Goal: Task Accomplishment & Management: Complete application form

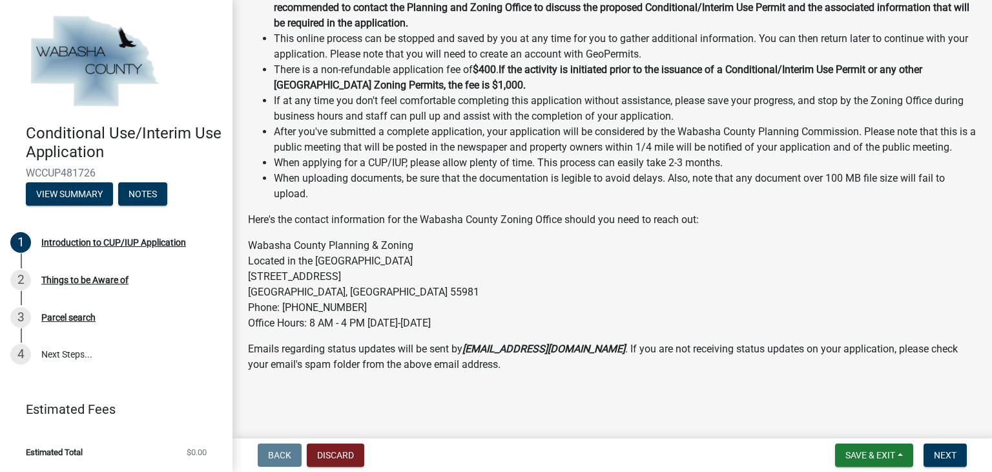
scroll to position [198, 0]
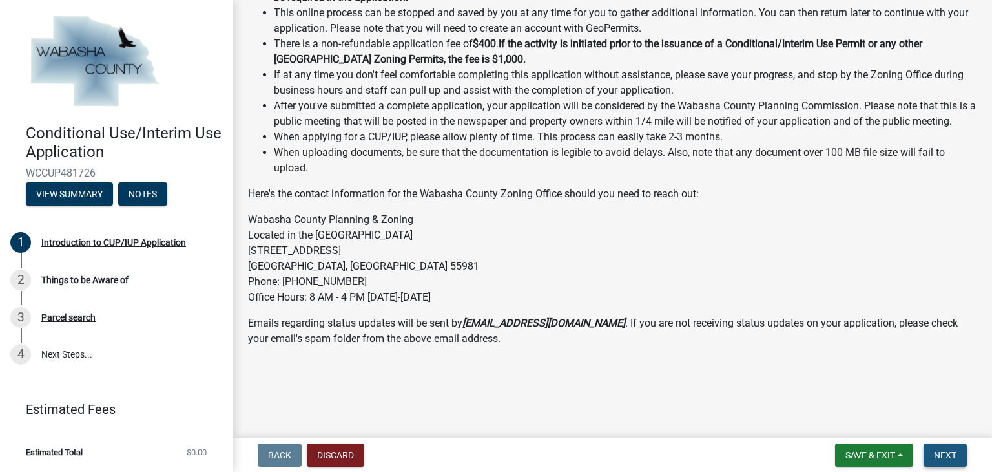
click at [933, 450] on button "Next" at bounding box center [945, 454] width 43 height 23
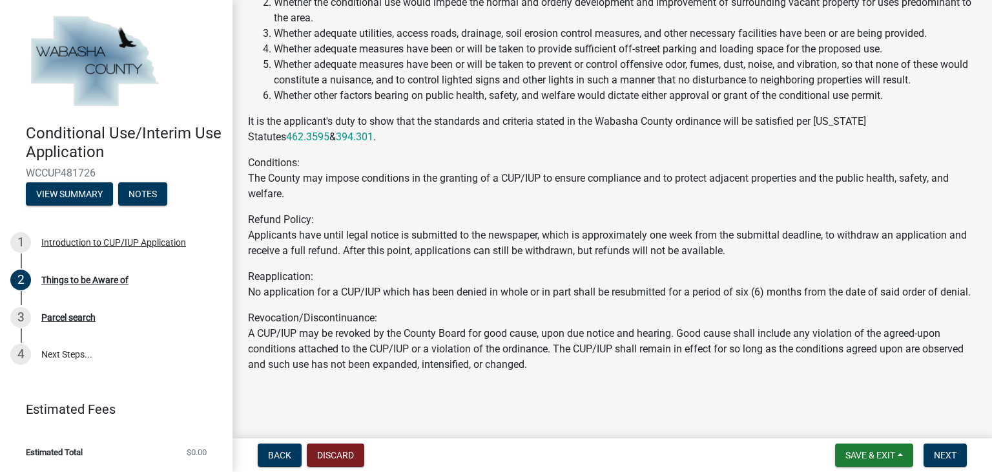
scroll to position [341, 0]
click at [933, 448] on button "Next" at bounding box center [945, 454] width 43 height 23
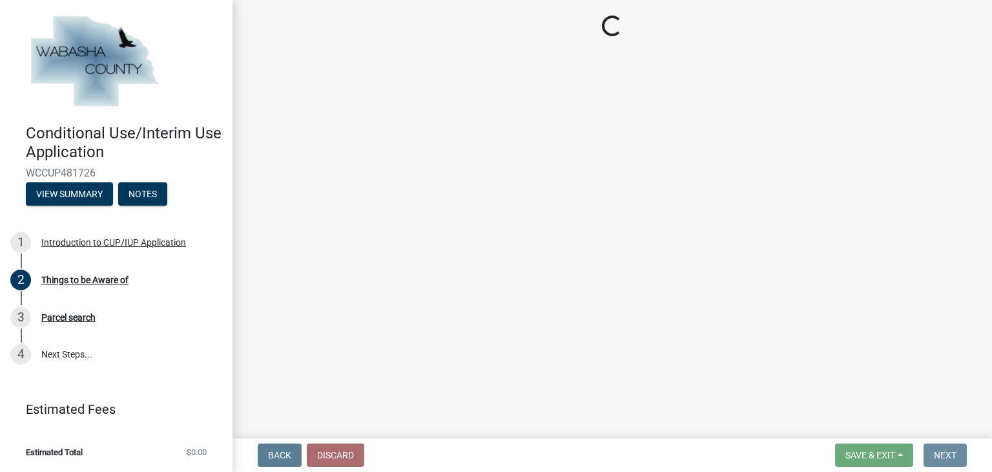
scroll to position [0, 0]
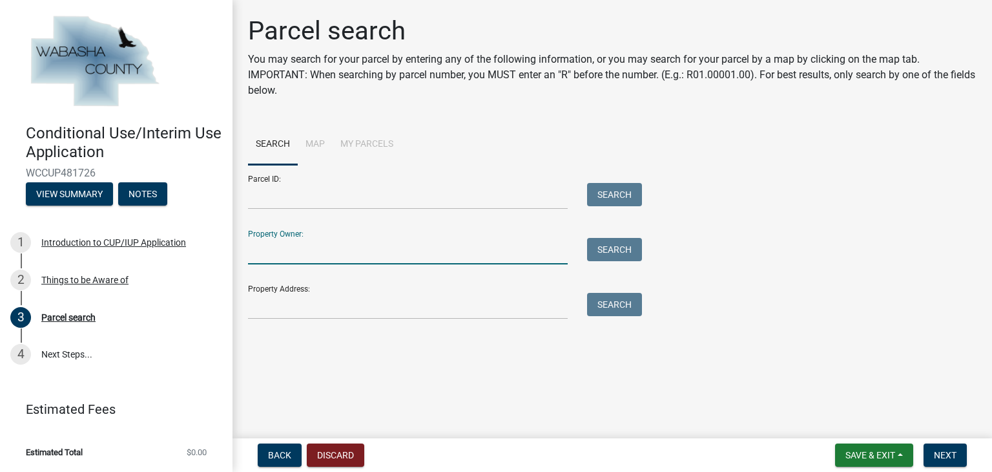
click at [448, 255] on input "Property Owner:" at bounding box center [408, 251] width 320 height 26
type input "[PERSON_NAME] house"
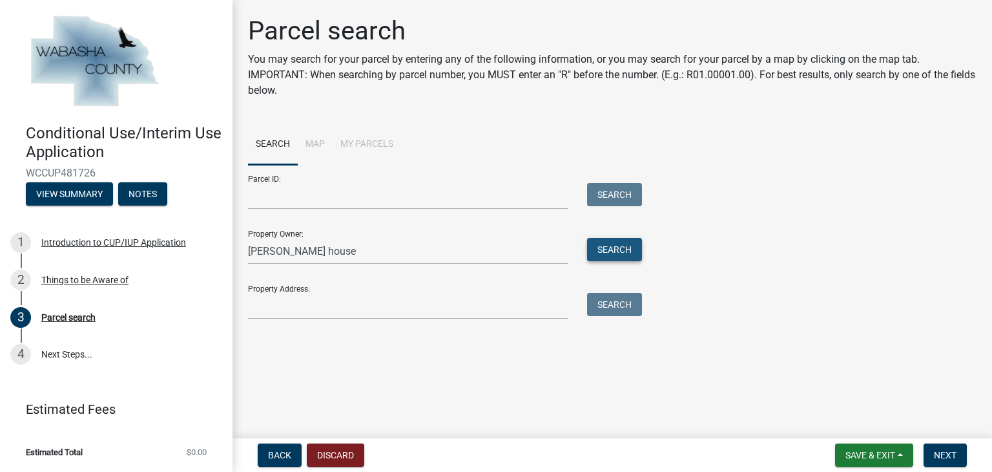
click at [609, 254] on button "Search" at bounding box center [614, 249] width 55 height 23
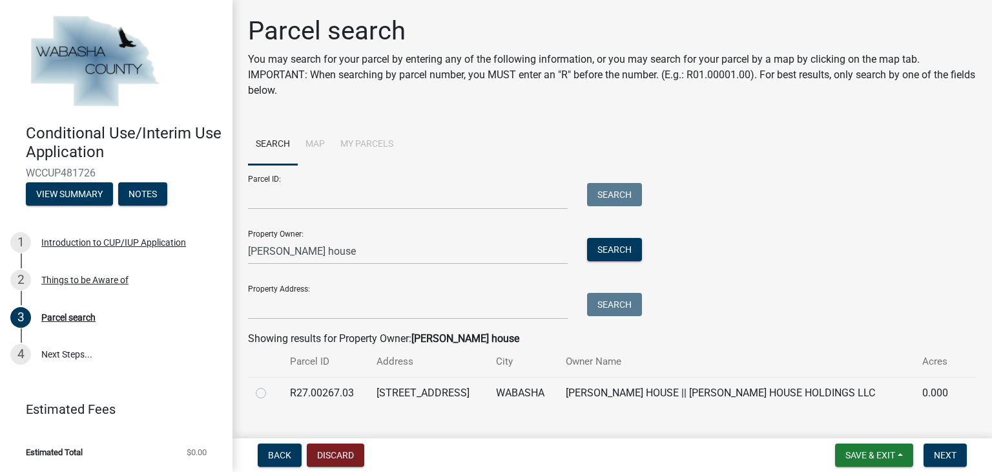
click at [271, 385] on label at bounding box center [271, 385] width 0 height 0
click at [271, 393] on input "radio" at bounding box center [275, 389] width 8 height 8
radio input "true"
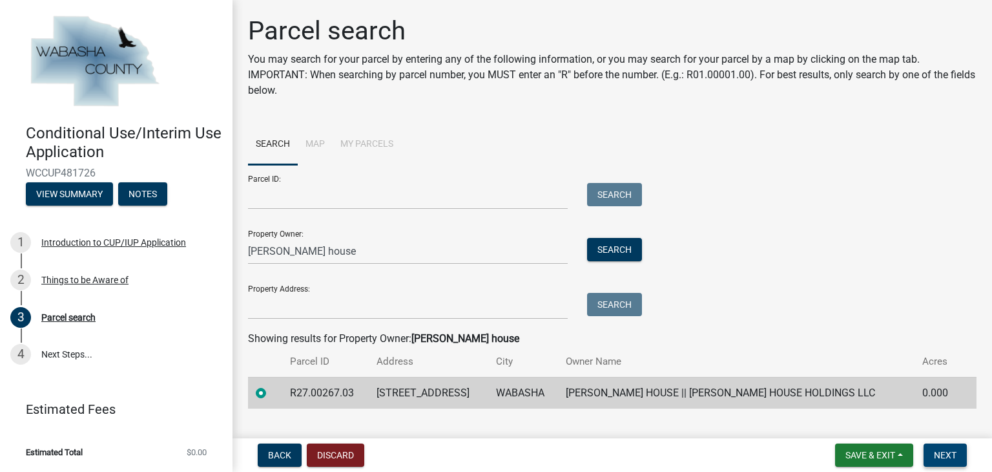
click at [934, 454] on span "Next" at bounding box center [945, 455] width 23 height 10
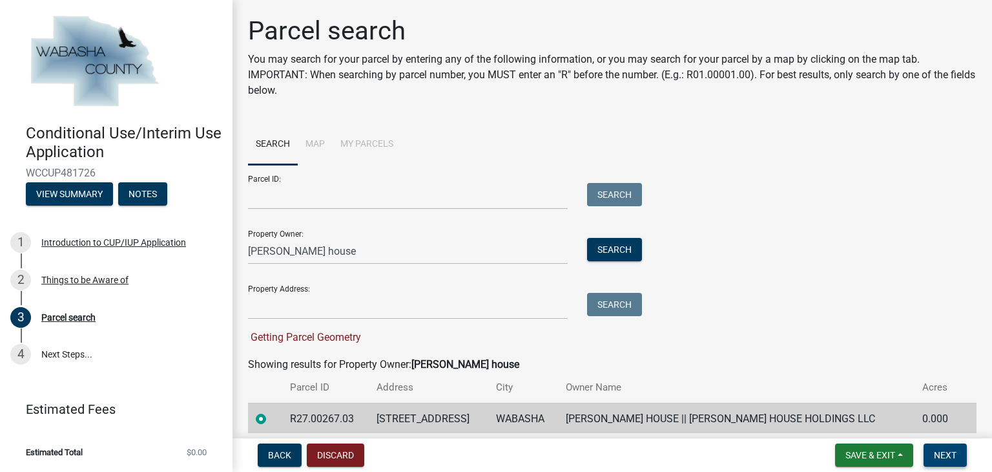
scroll to position [52, 0]
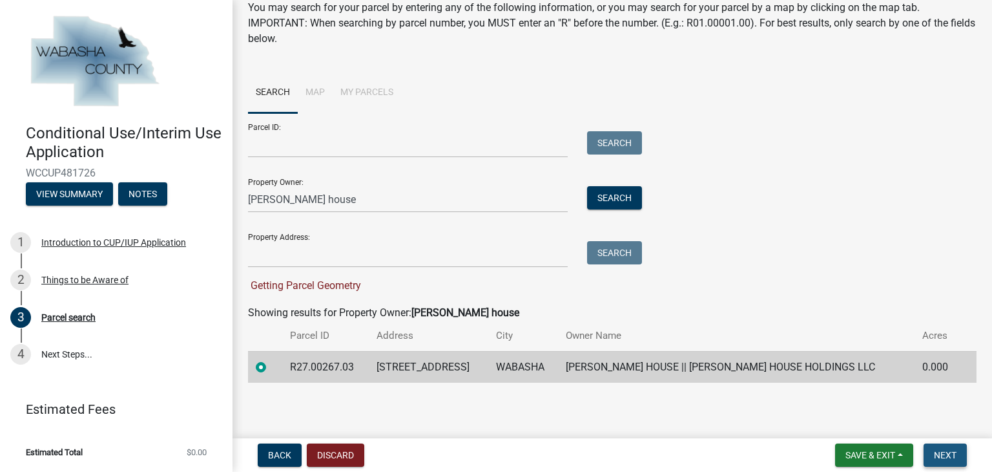
click at [937, 463] on button "Next" at bounding box center [945, 454] width 43 height 23
click at [271, 360] on label at bounding box center [271, 360] width 0 height 0
click at [271, 368] on input "radio" at bounding box center [275, 364] width 8 height 8
click at [271, 360] on label at bounding box center [271, 360] width 0 height 0
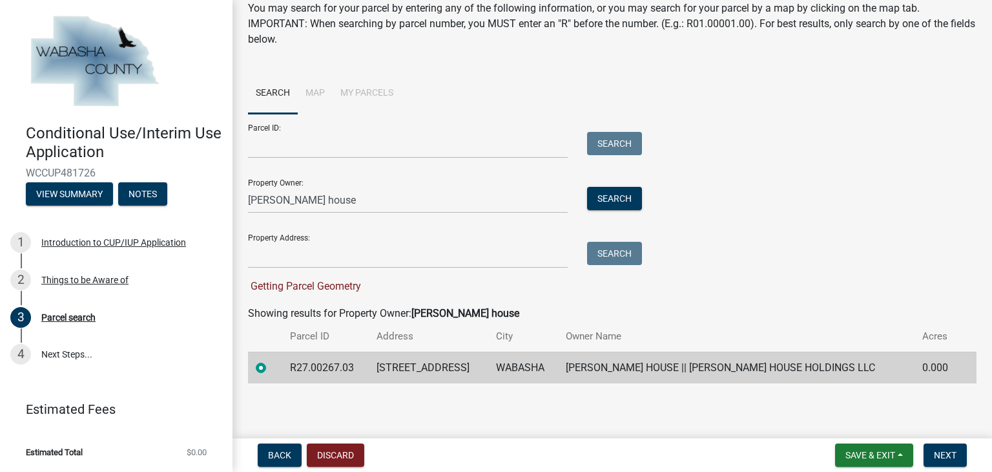
click at [271, 368] on input "radio" at bounding box center [275, 364] width 8 height 8
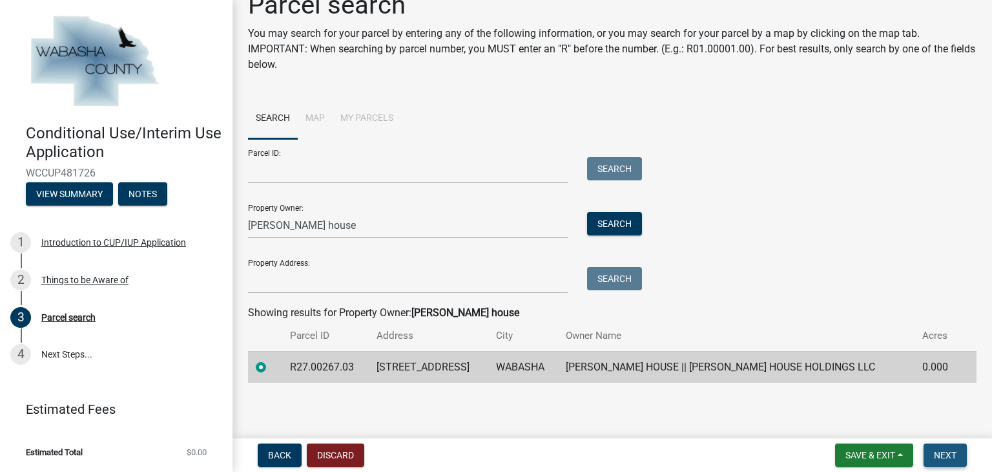
click at [935, 452] on span "Next" at bounding box center [945, 455] width 23 height 10
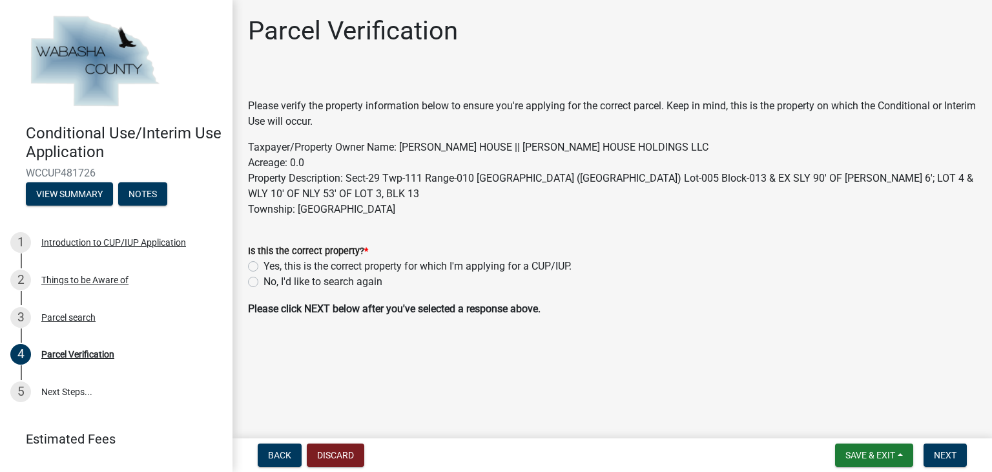
click at [264, 265] on label "Yes, this is the correct property for which I'm applying for a CUP/IUP." at bounding box center [418, 266] width 308 height 16
click at [264, 265] on input "Yes, this is the correct property for which I'm applying for a CUP/IUP." at bounding box center [268, 262] width 8 height 8
radio input "true"
click at [931, 452] on button "Next" at bounding box center [945, 454] width 43 height 23
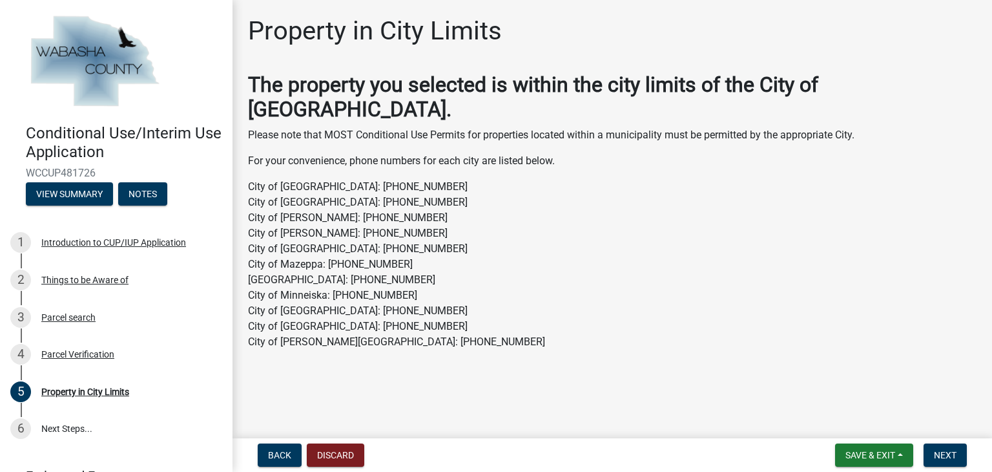
scroll to position [88, 0]
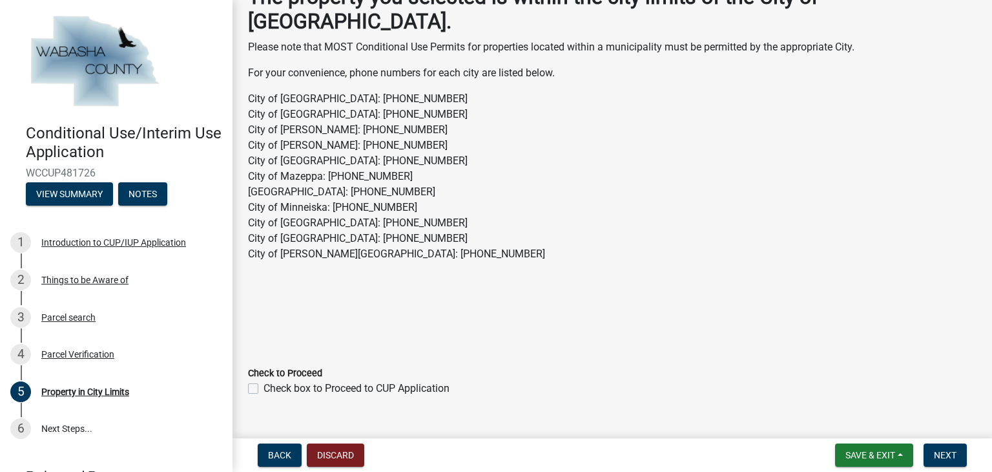
click at [264, 380] on label "Check box to Proceed to CUP Application" at bounding box center [357, 388] width 186 height 16
click at [264, 380] on input "Check box to Proceed to CUP Application" at bounding box center [268, 384] width 8 height 8
checkbox input "true"
click at [948, 455] on span "Next" at bounding box center [945, 455] width 23 height 10
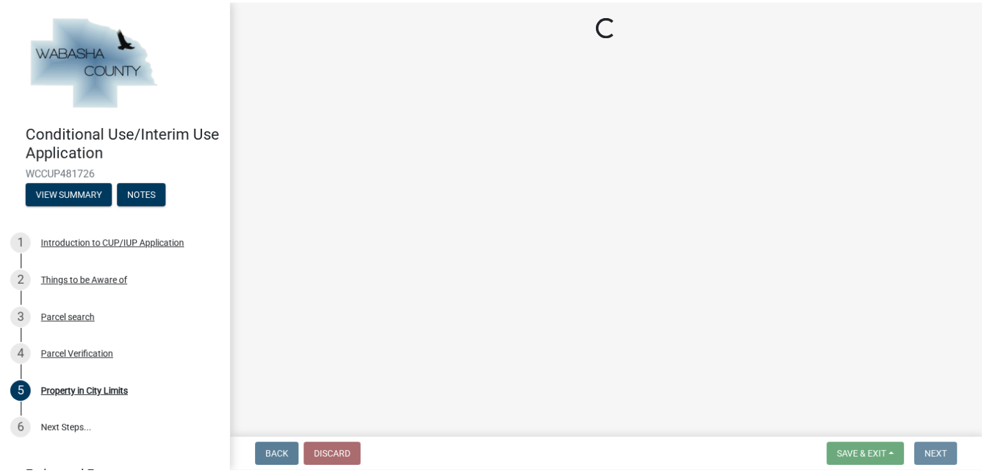
scroll to position [0, 0]
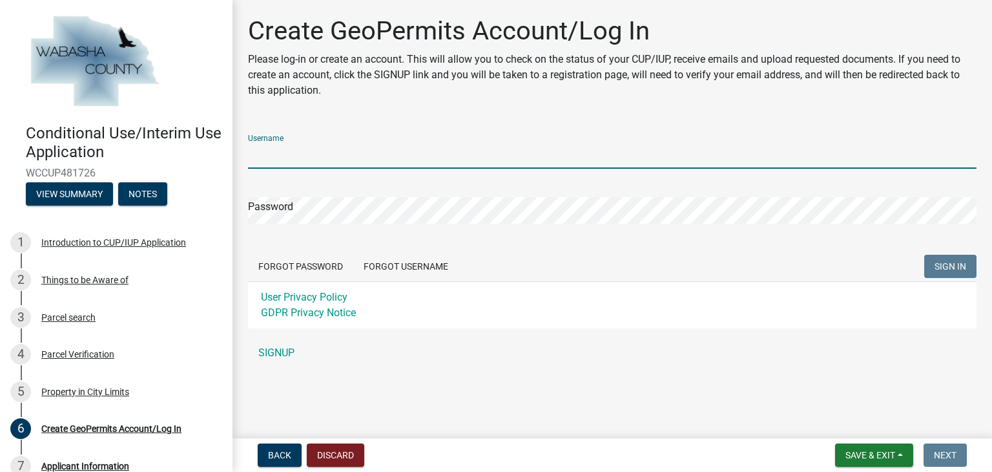
click at [441, 151] on input "Username" at bounding box center [612, 155] width 729 height 26
type input "highvalley710"
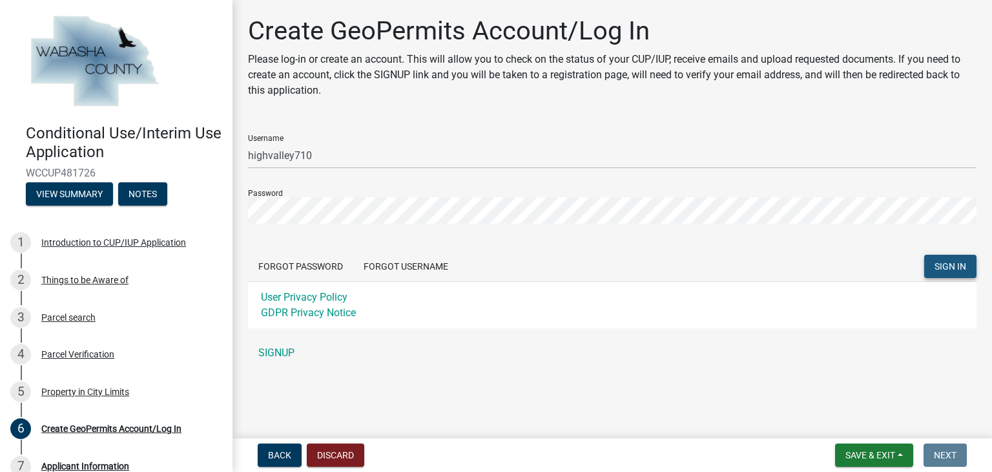
click at [943, 271] on span "SIGN IN" at bounding box center [951, 266] width 32 height 10
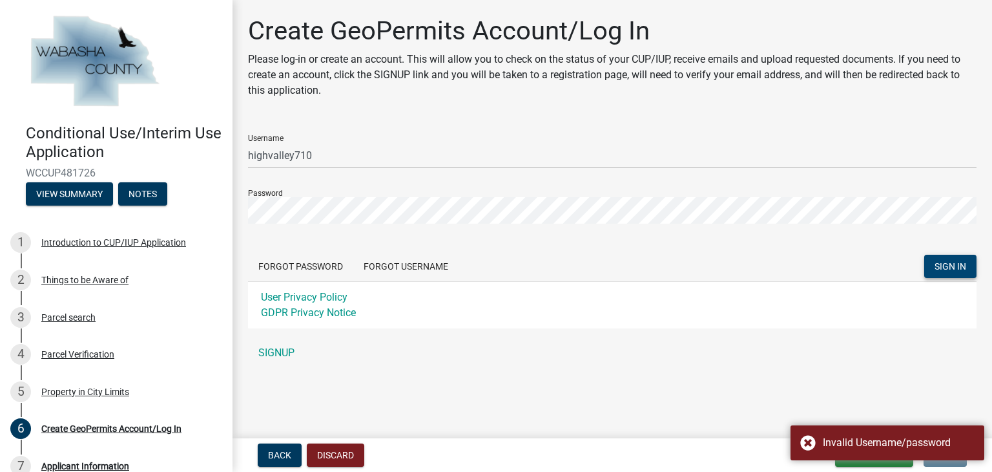
click at [681, 236] on form "Username highvalley710 Password Forgot Password Forgot Username SIGN IN User Pr…" at bounding box center [612, 226] width 729 height 204
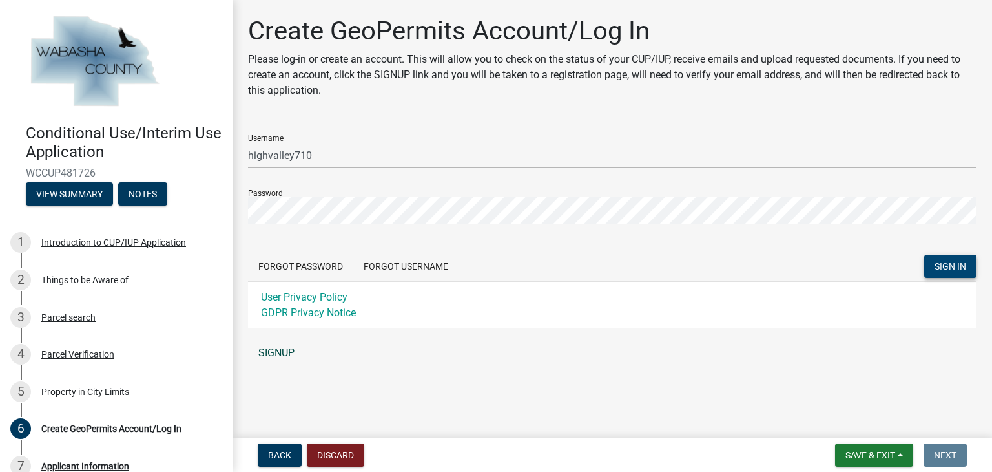
click at [263, 347] on link "SIGNUP" at bounding box center [612, 353] width 729 height 26
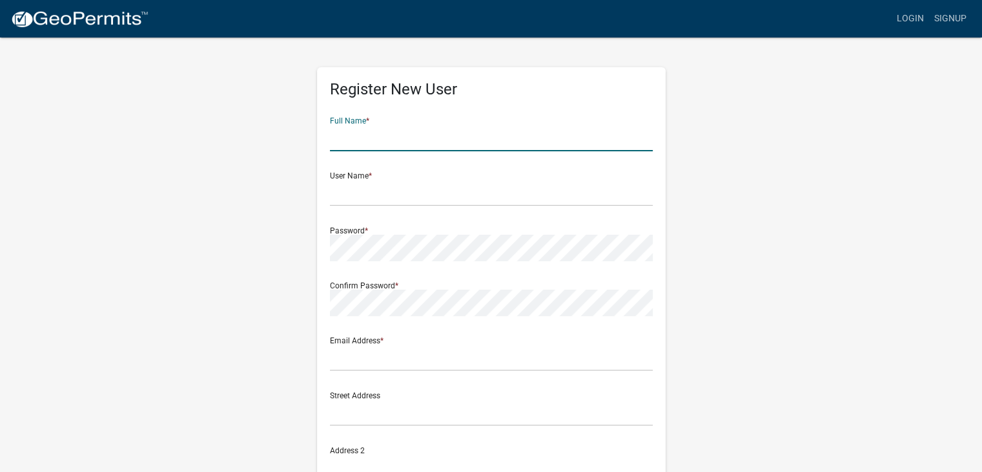
click at [434, 138] on input "text" at bounding box center [491, 138] width 323 height 26
click at [590, 145] on input "text" at bounding box center [491, 138] width 323 height 26
type input "[PERSON_NAME] "[PERSON_NAME]" [PERSON_NAME]"
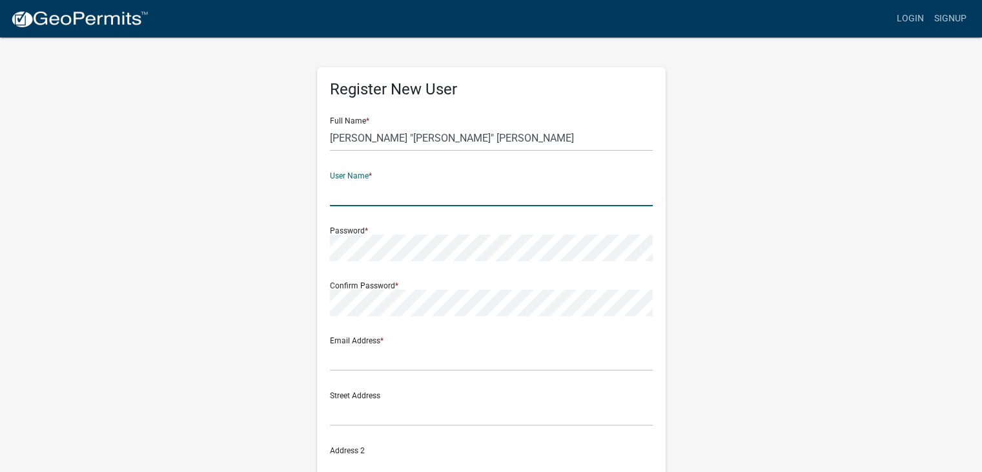
click at [478, 188] on input "text" at bounding box center [491, 193] width 323 height 26
type input "highvalley710"
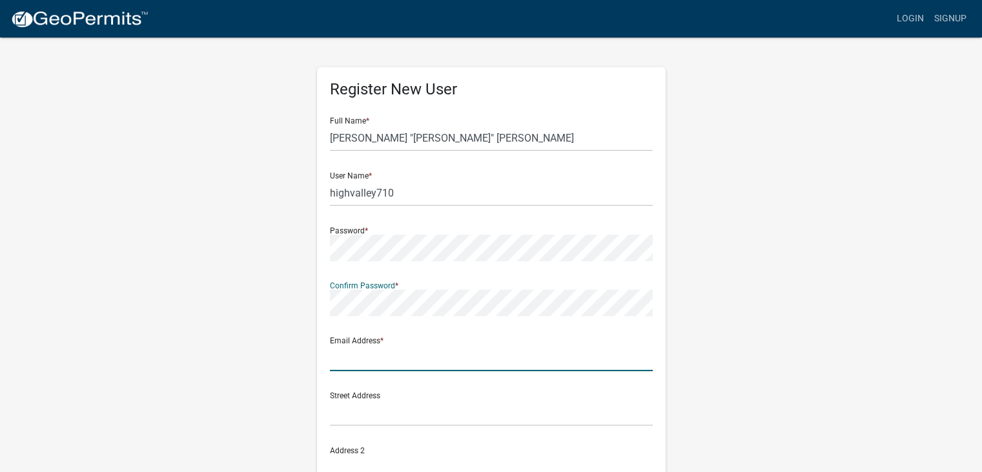
click at [388, 355] on input "text" at bounding box center [491, 357] width 323 height 26
type input "highvalley710@gmail.com"
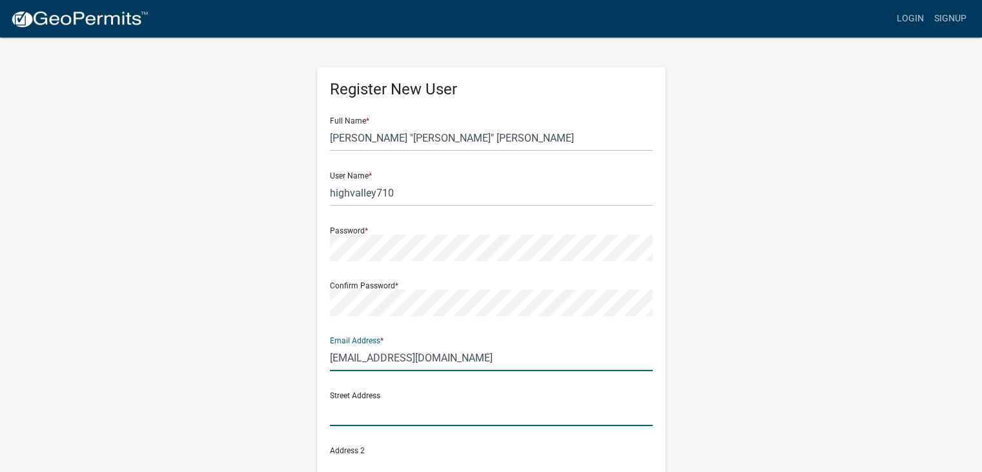
type input "222 Main Street W"
type input "Wabasha"
type input "Minnesota"
type input "55981"
type input "6515641491"
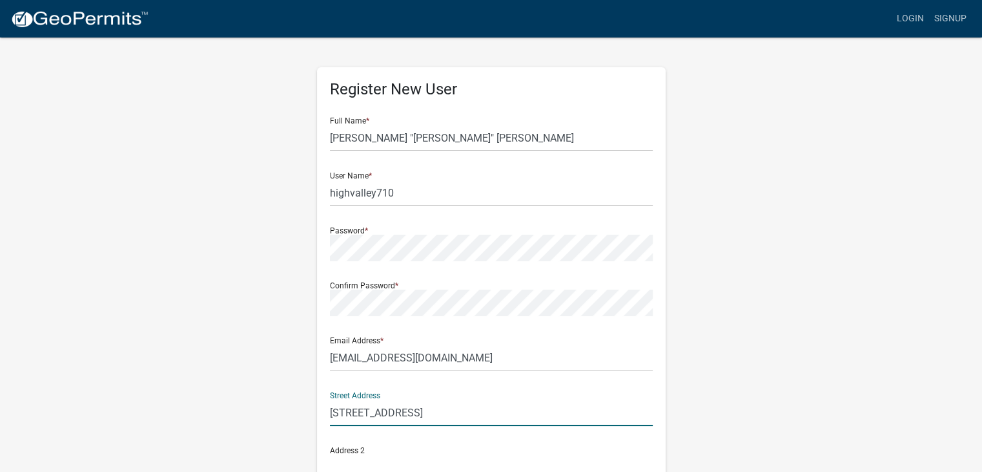
click at [424, 417] on input "222 Main Street W" at bounding box center [491, 412] width 323 height 26
type input "[STREET_ADDRESS]"
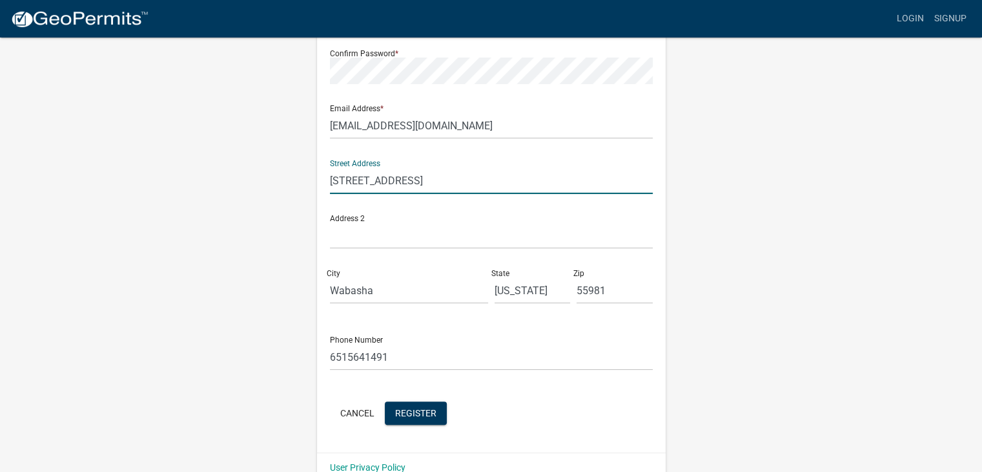
scroll to position [256, 0]
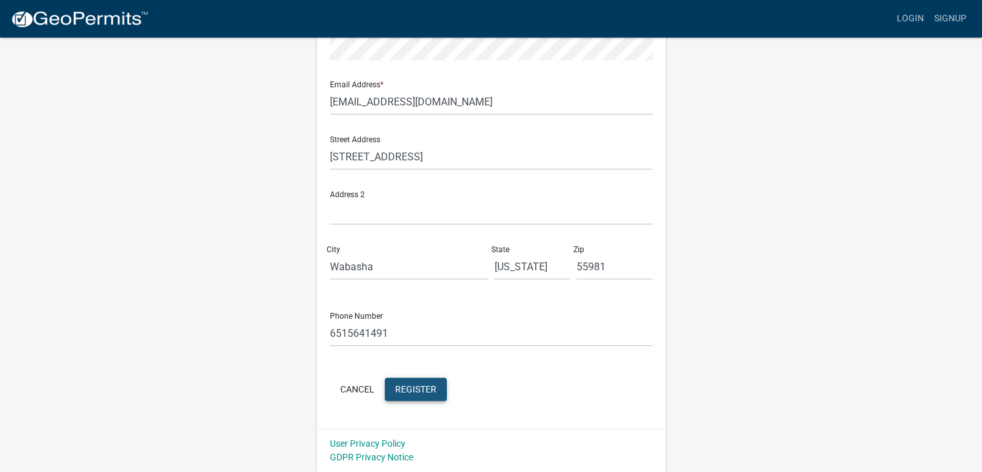
click at [424, 386] on span "Register" at bounding box center [415, 388] width 41 height 10
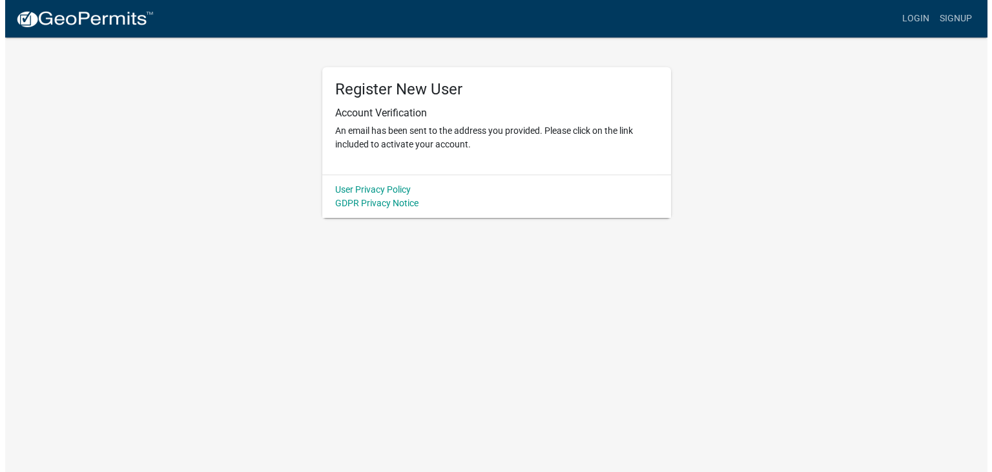
scroll to position [0, 0]
click at [908, 24] on link "Login" at bounding box center [920, 18] width 37 height 25
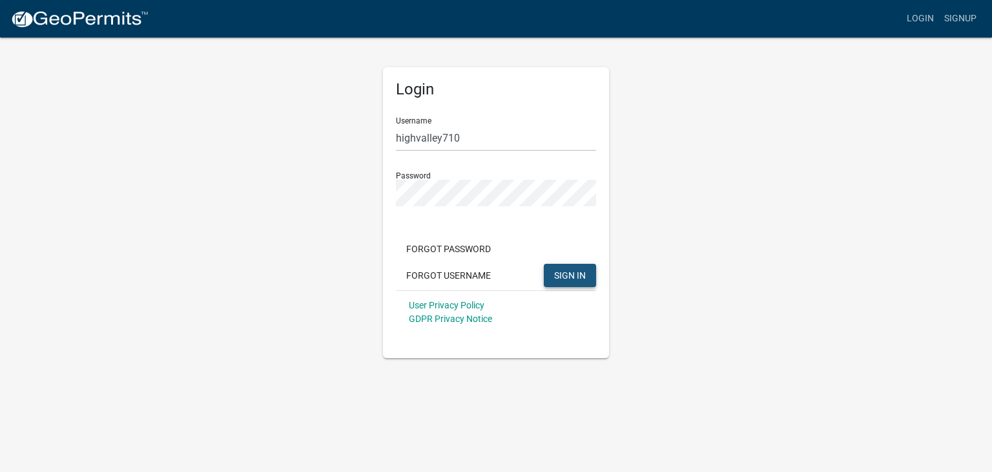
click at [574, 286] on button "SIGN IN" at bounding box center [570, 275] width 52 height 23
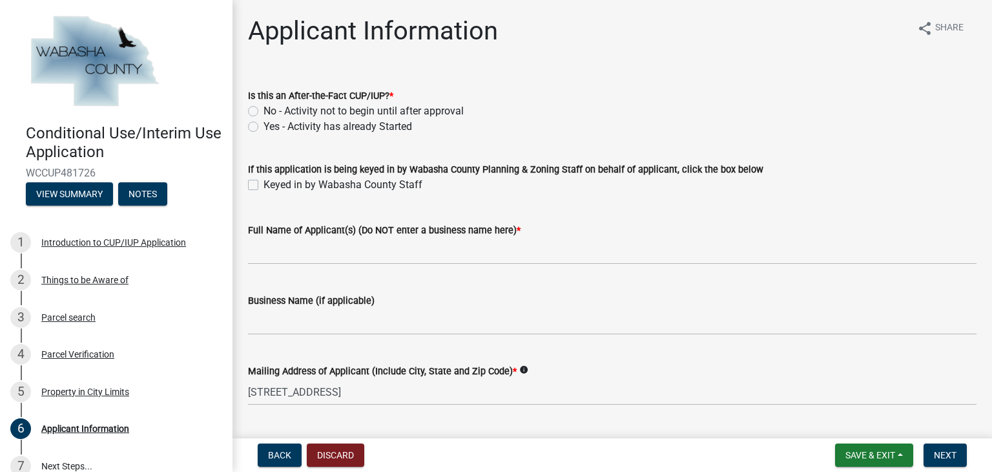
click at [264, 112] on label "No - Activity not to begin until after approval" at bounding box center [364, 111] width 200 height 16
click at [264, 112] on input "No - Activity not to begin until after approval" at bounding box center [268, 107] width 8 height 8
radio input "true"
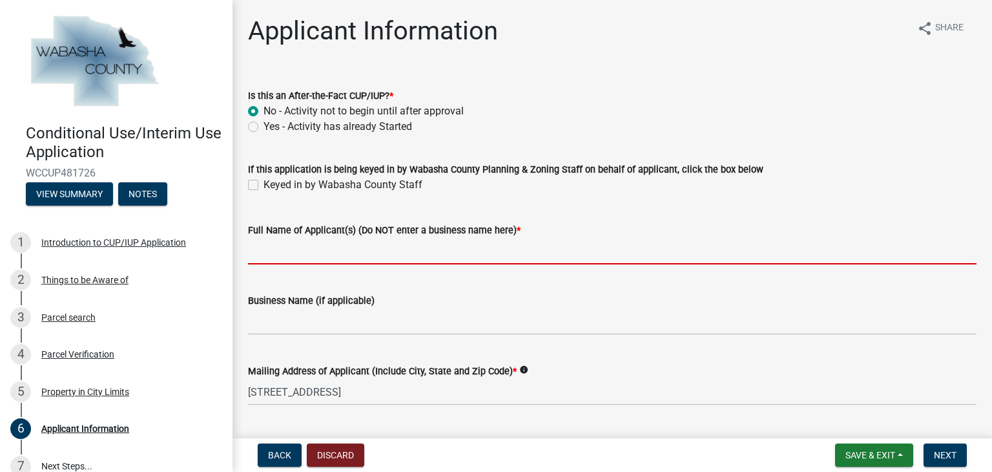
click at [323, 247] on input "Full Name of Applicant(s) (Do NOT enter a business name here) *" at bounding box center [612, 251] width 729 height 26
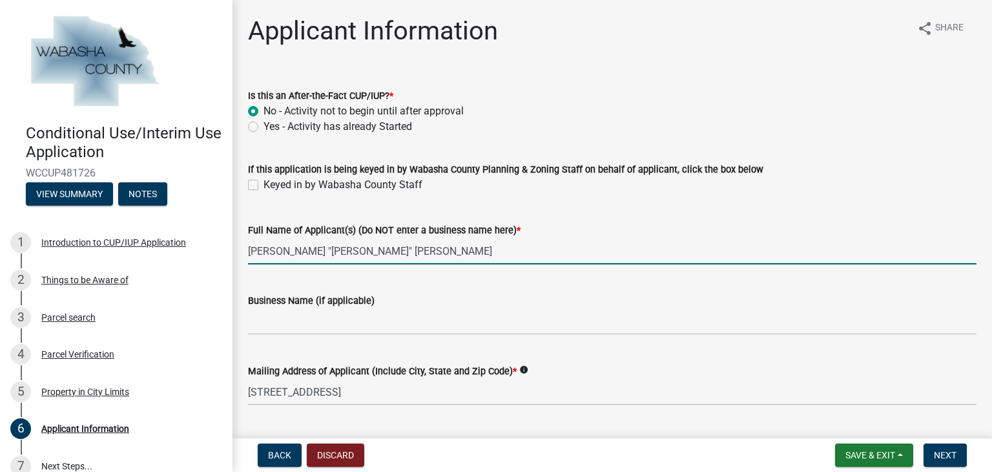
type input "[PERSON_NAME] "[PERSON_NAME]" [PERSON_NAME]"
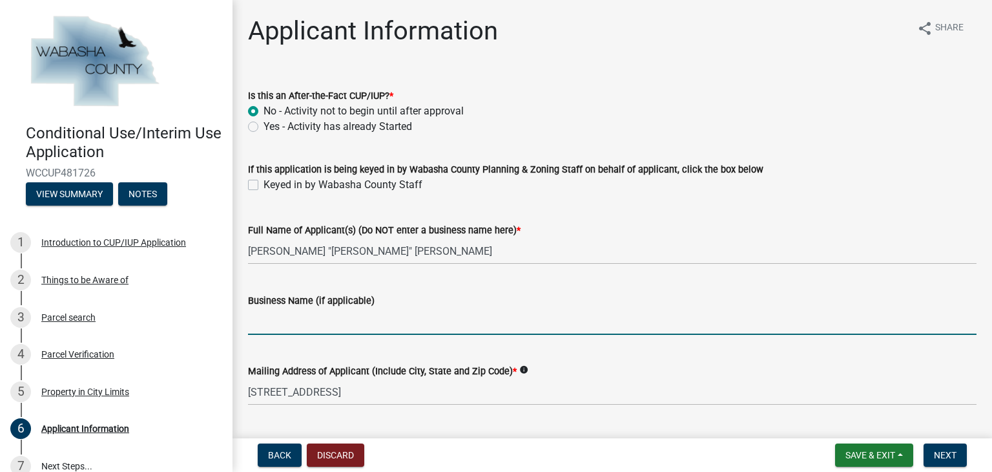
click at [327, 320] on input "Business Name (if applicable)" at bounding box center [612, 321] width 729 height 26
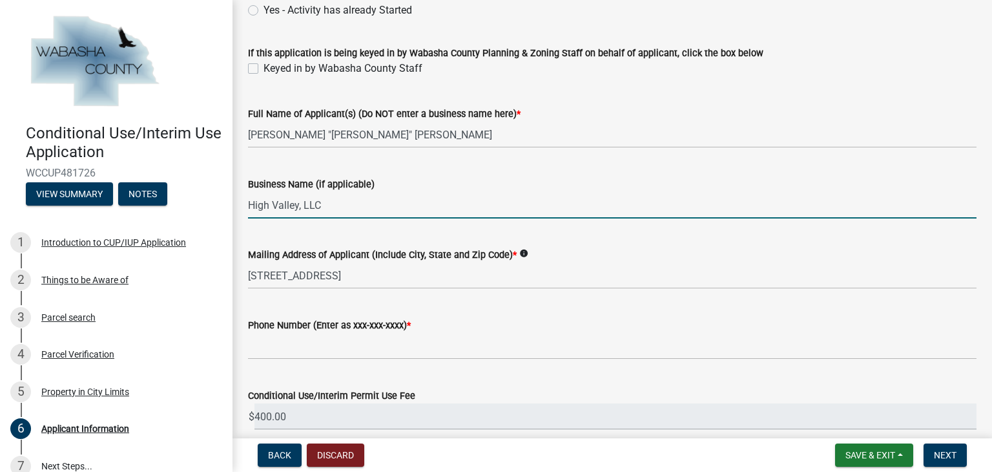
scroll to position [123, 0]
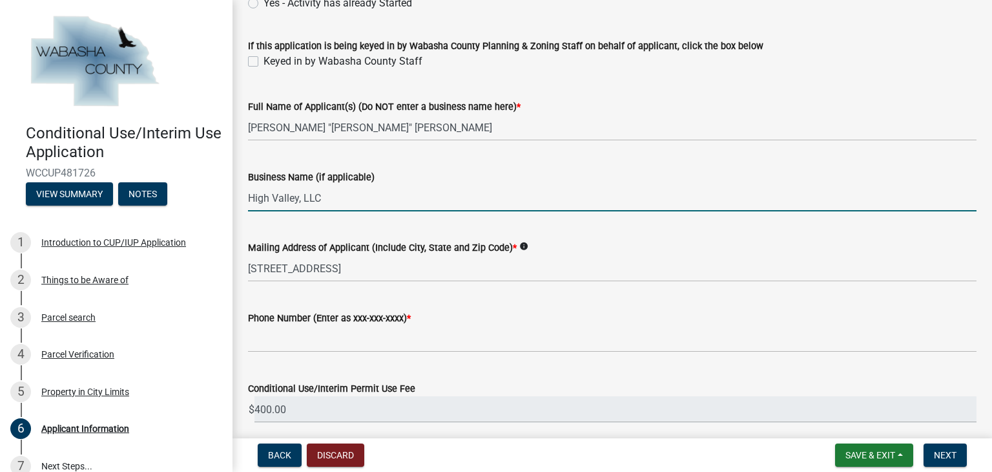
type input "High Valley, LLC"
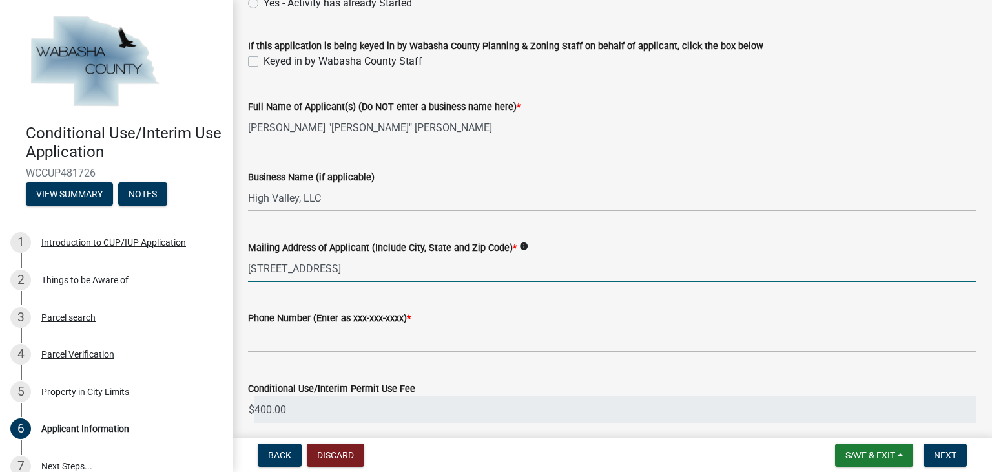
click at [377, 265] on input "[STREET_ADDRESS]" at bounding box center [612, 268] width 729 height 26
drag, startPoint x: 436, startPoint y: 271, endPoint x: 213, endPoint y: 275, distance: 223.5
click at [213, 275] on div "Conditional Use/Interim Use Application WCCUP481726 View Summary Notes 1 Introd…" at bounding box center [496, 236] width 992 height 472
type input "[STREET_ADDRESS][US_STATE]"
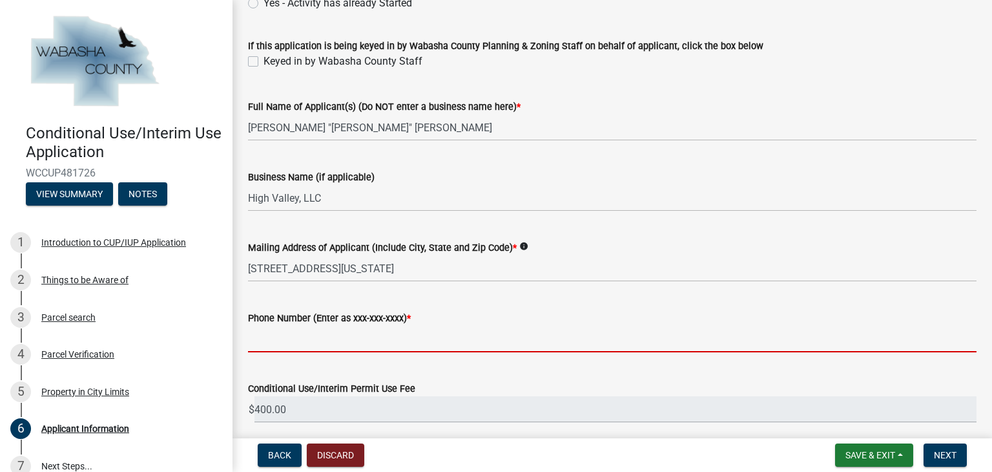
click at [375, 340] on input "Phone Number (Enter as xxx-xxx-xxxx) *" at bounding box center [612, 339] width 729 height 26
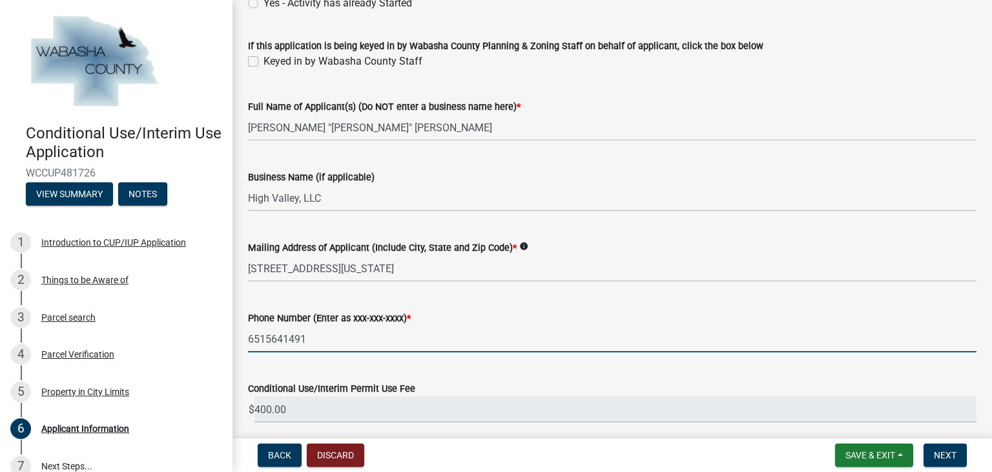
scroll to position [175, 0]
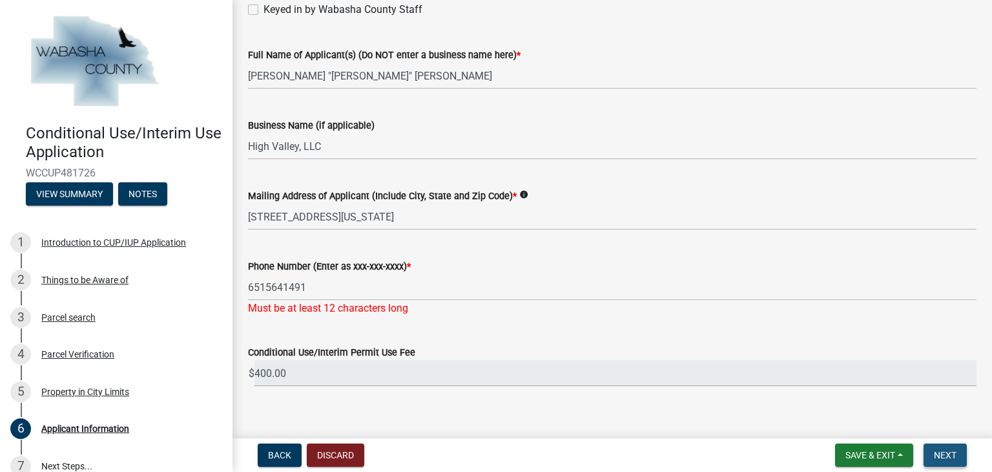
click at [954, 458] on span "Next" at bounding box center [945, 455] width 23 height 10
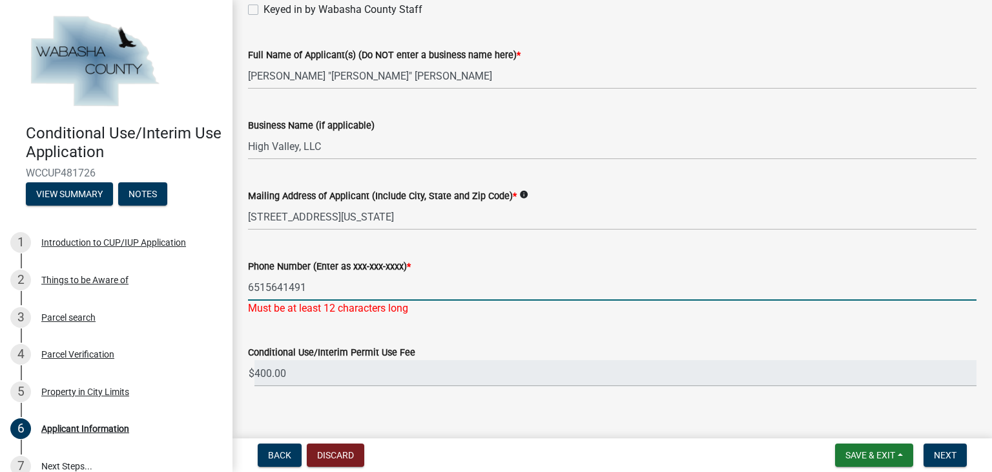
click at [412, 282] on input "6515641491" at bounding box center [612, 287] width 729 height 26
type input "6"
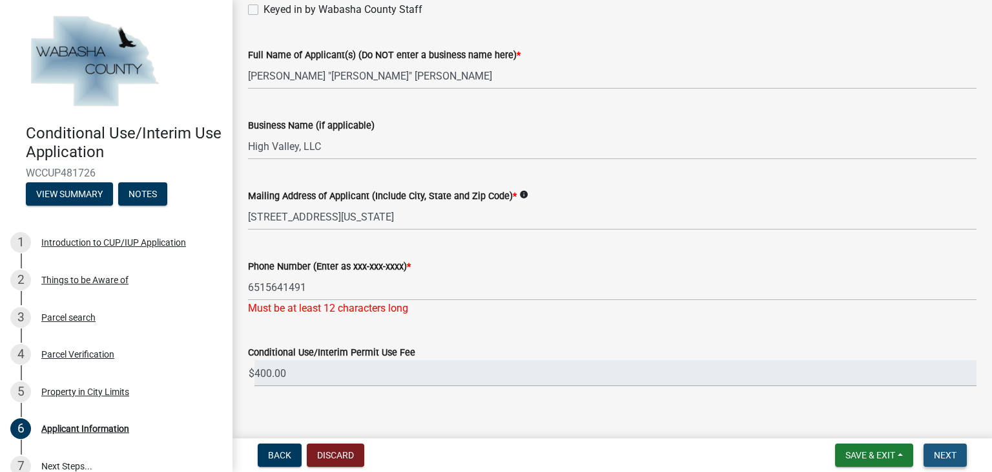
click at [953, 455] on span "Next" at bounding box center [945, 455] width 23 height 10
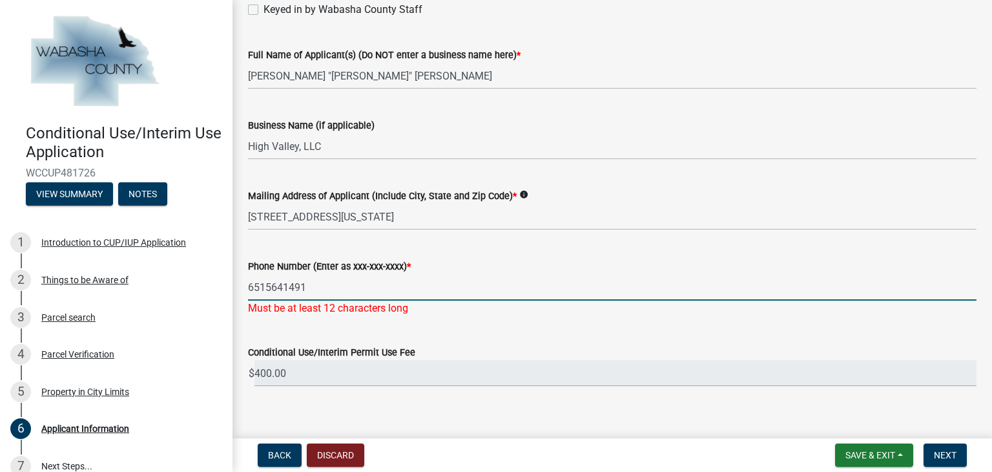
click at [249, 289] on input "6515641491" at bounding box center [612, 287] width 729 height 26
click at [265, 287] on input "6515641491" at bounding box center [612, 287] width 729 height 26
click at [286, 287] on input "651-5641491" at bounding box center [612, 287] width 729 height 26
type input "[PHONE_NUMBER]"
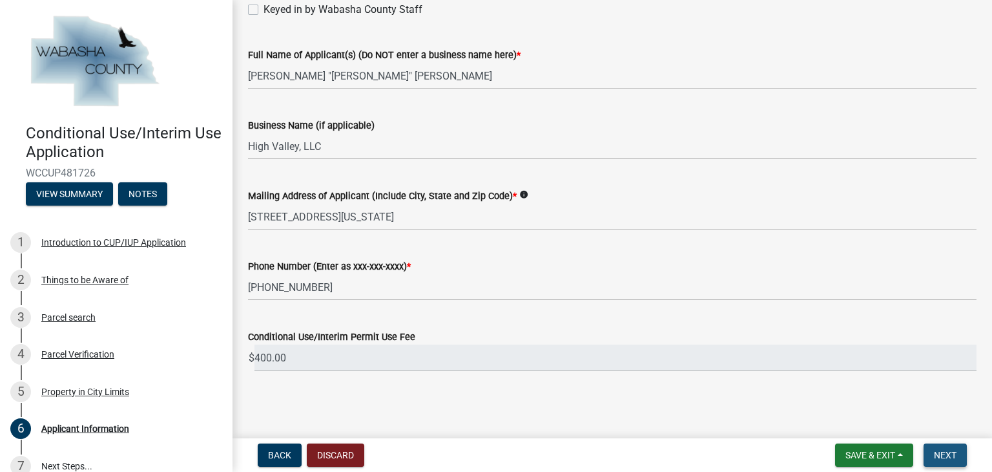
click at [947, 450] on span "Next" at bounding box center [945, 455] width 23 height 10
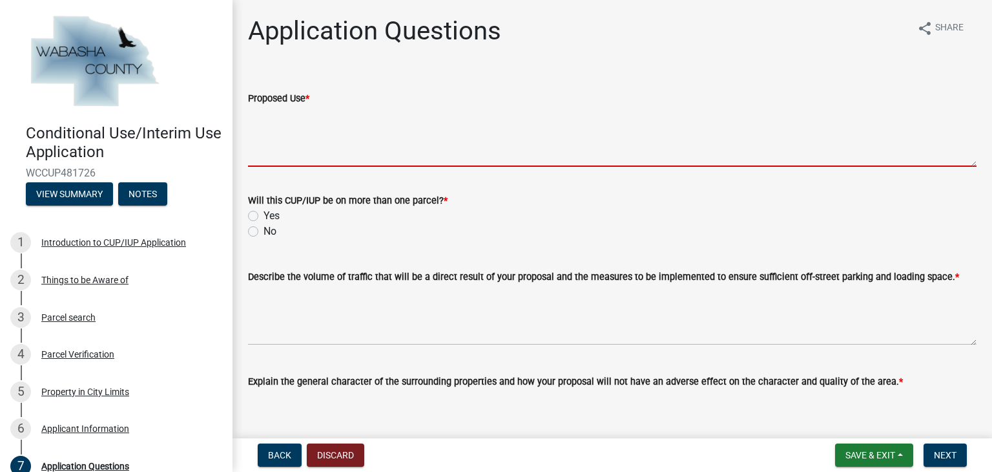
click at [497, 143] on textarea "Proposed Use *" at bounding box center [612, 136] width 729 height 61
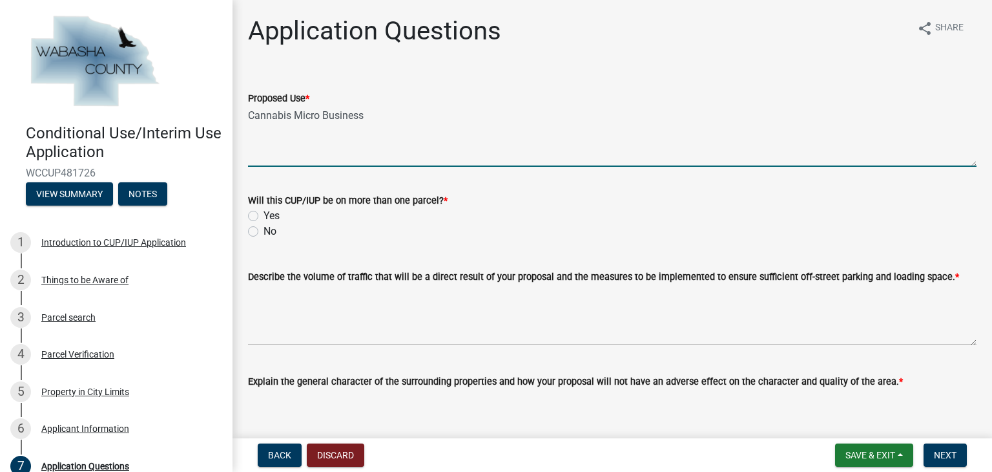
type textarea "Cannabis Micro Business"
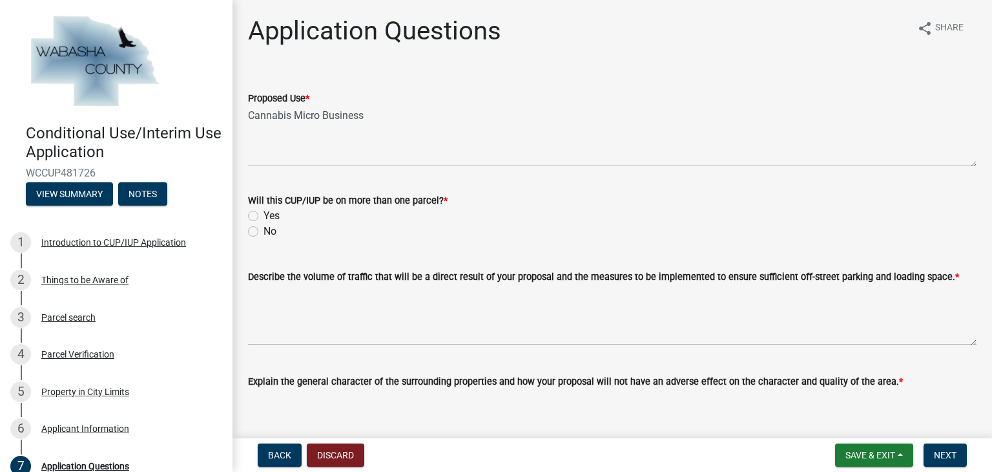
click at [264, 229] on label "No" at bounding box center [270, 231] width 13 height 16
click at [264, 229] on input "No" at bounding box center [268, 227] width 8 height 8
radio input "true"
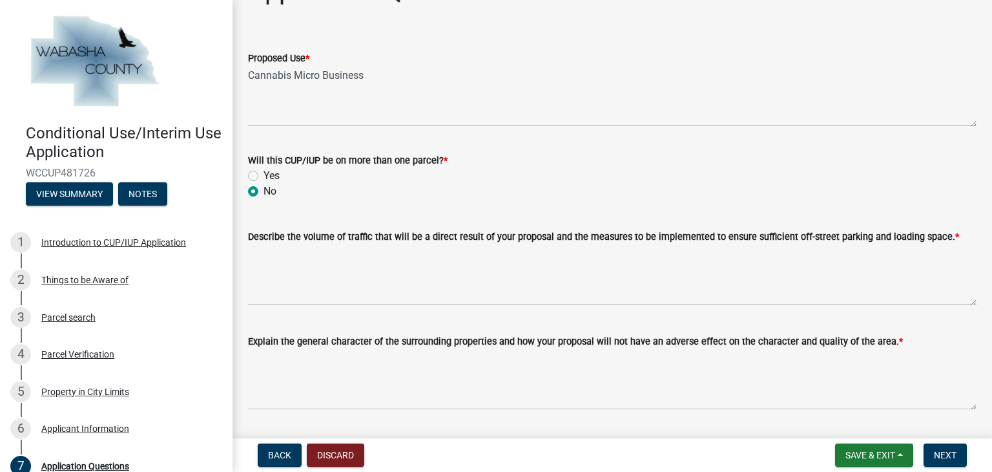
scroll to position [47, 0]
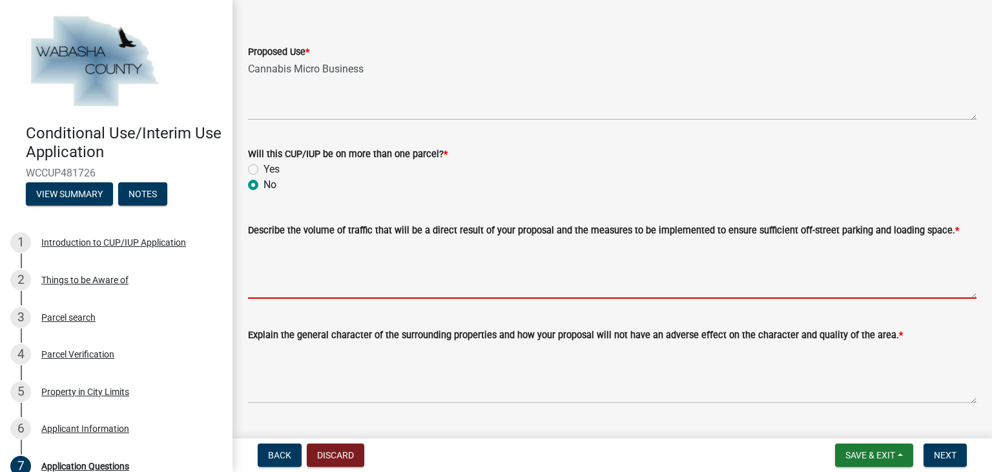
click at [375, 271] on textarea "Describe the volume of traffic that will be a direct result of your proposal an…" at bounding box center [612, 268] width 729 height 61
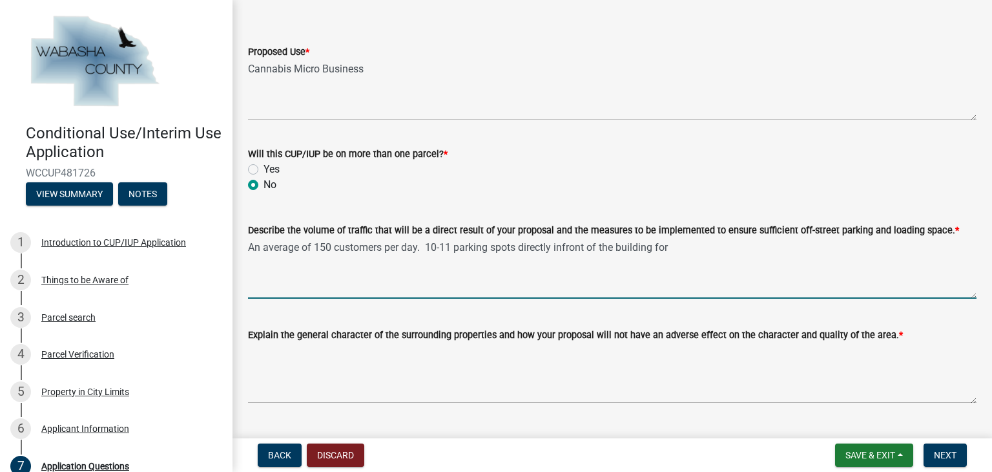
click at [564, 247] on textarea "An average of 150 customers per day. 10-11 parking spots directly infront of th…" at bounding box center [612, 268] width 729 height 61
click at [707, 246] on textarea "An average of 150 customers per day. 10-11 parking spots directly in front of t…" at bounding box center [612, 268] width 729 height 61
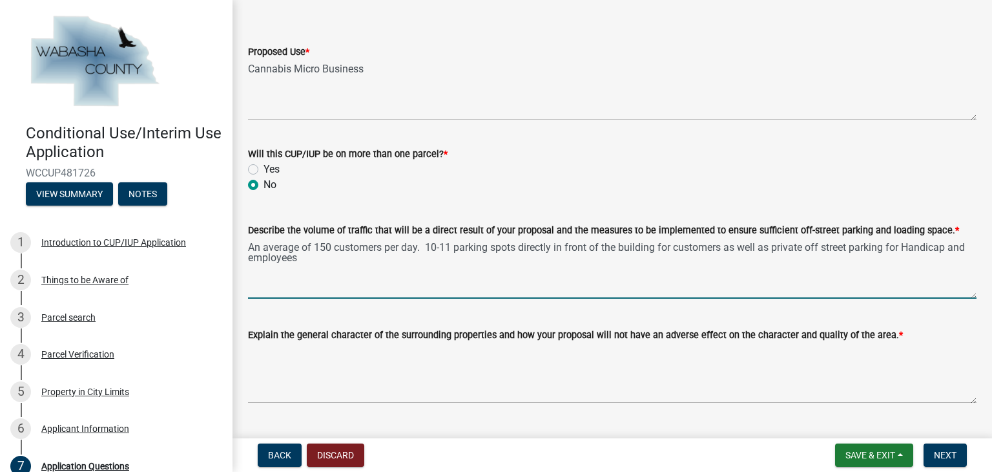
click at [949, 247] on textarea "An average of 150 customers per day. 10-11 parking spots directly in front of t…" at bounding box center [612, 268] width 729 height 61
click at [368, 260] on textarea "An average of 150 customers per day. 10-11 parking spots directly in front of t…" at bounding box center [612, 268] width 729 height 61
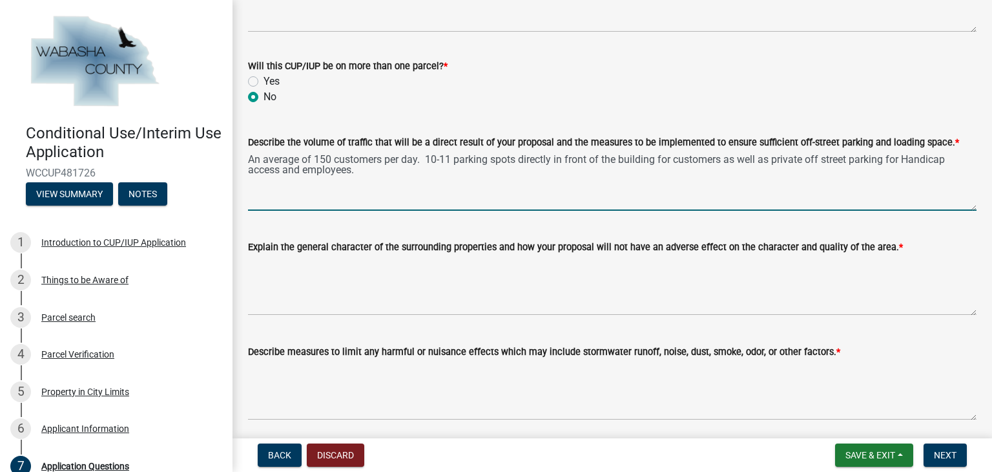
scroll to position [165, 0]
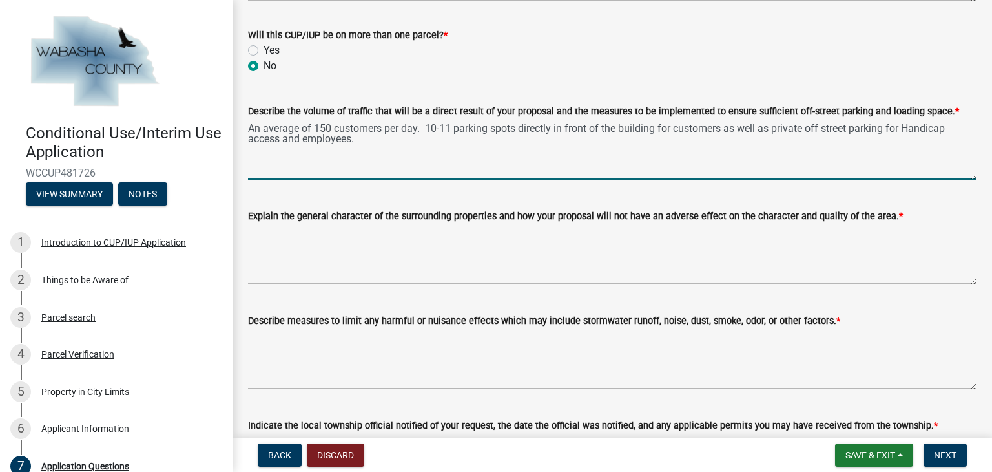
type textarea "An average of 150 customers per day. 10-11 parking spots directly in front of t…"
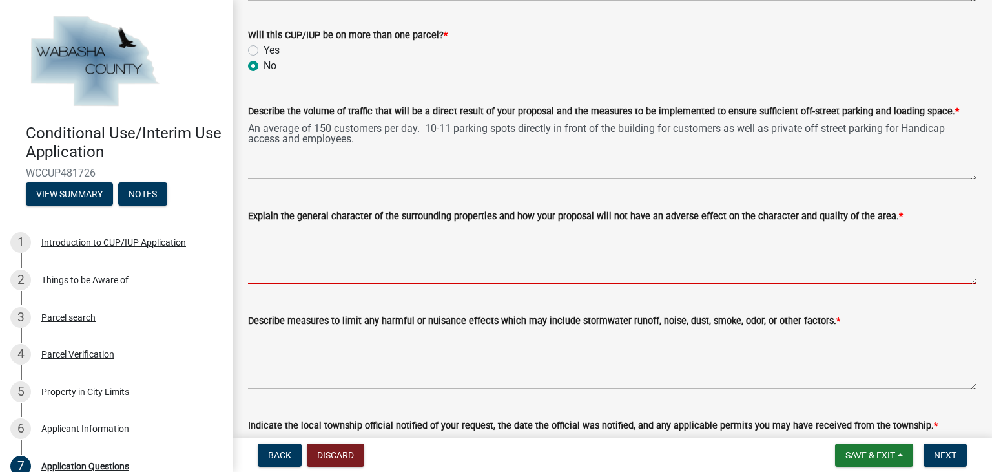
click at [368, 260] on textarea "Explain the general character of the surrounding properties and how your propos…" at bounding box center [612, 253] width 729 height 61
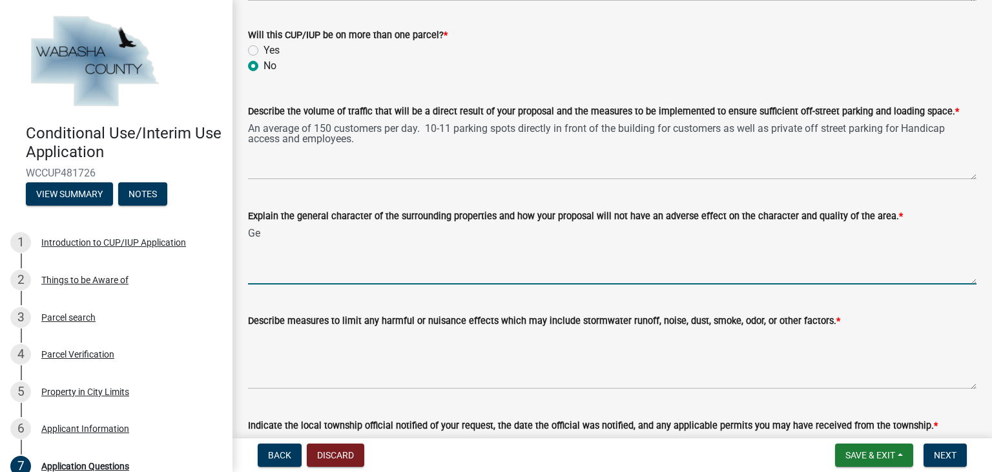
type textarea "G"
click at [460, 232] on textarea "There is a brewery about 300 feet away called Hoppy Girl Brewing"" at bounding box center [612, 253] width 729 height 61
click at [581, 236] on textarea "There is a brewery about 300 feet away called "Hoppy Girl Brewing"" at bounding box center [612, 253] width 729 height 61
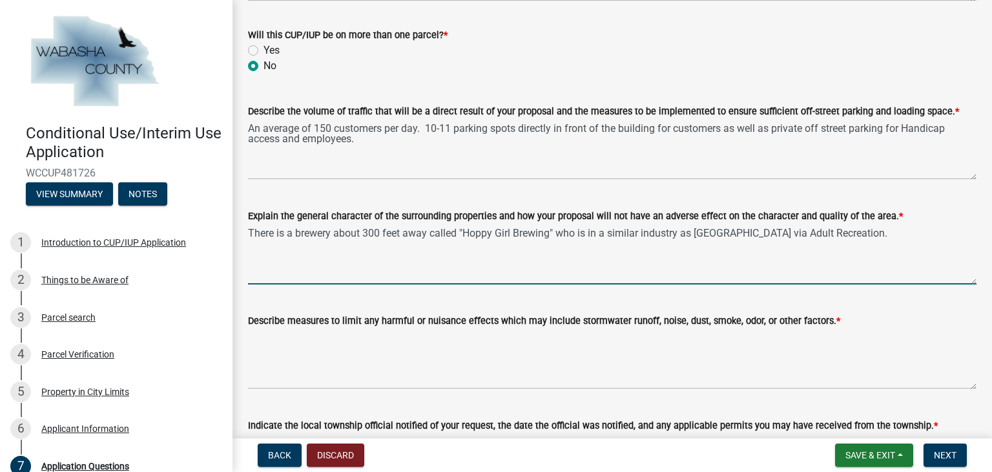
click at [248, 233] on textarea "There is a brewery about 300 feet away called "Hoppy Girl Brewing" who is in a …" at bounding box center [612, 253] width 729 height 61
click at [418, 244] on textarea "It is the last stop for the majority of Mainstreet businesses. There is a brewe…" at bounding box center [612, 253] width 729 height 61
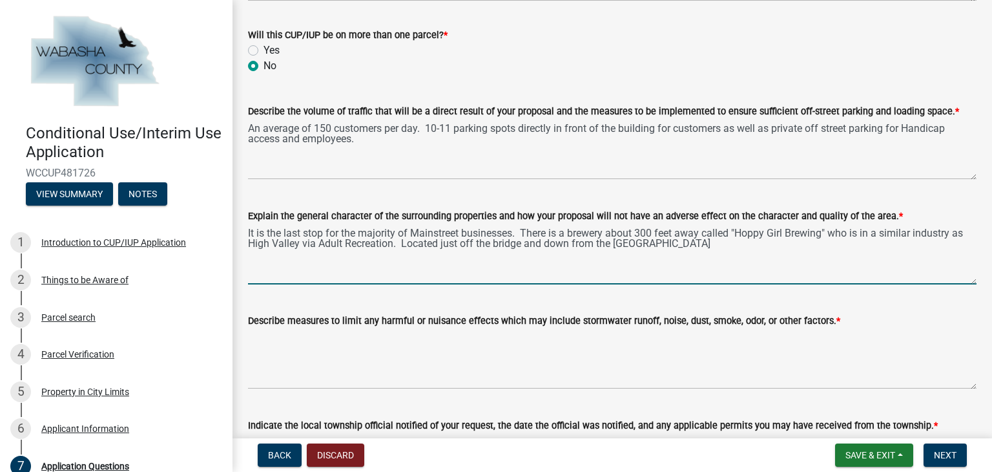
click at [683, 246] on textarea "It is the last stop for the majority of Mainstreet businesses. There is a brewe…" at bounding box center [612, 253] width 729 height 61
click at [713, 246] on textarea "It is the last stop for the majority of Mainstreet businesses. There is a brewe…" at bounding box center [612, 253] width 729 height 61
click at [619, 243] on textarea "It is the last stop for the majority of Mainstreet businesses. There is a brewe…" at bounding box center [612, 253] width 729 height 61
click at [711, 244] on textarea "It is the last stop for the majority of Mainstreet businesses. There is a brewe…" at bounding box center [612, 253] width 729 height 61
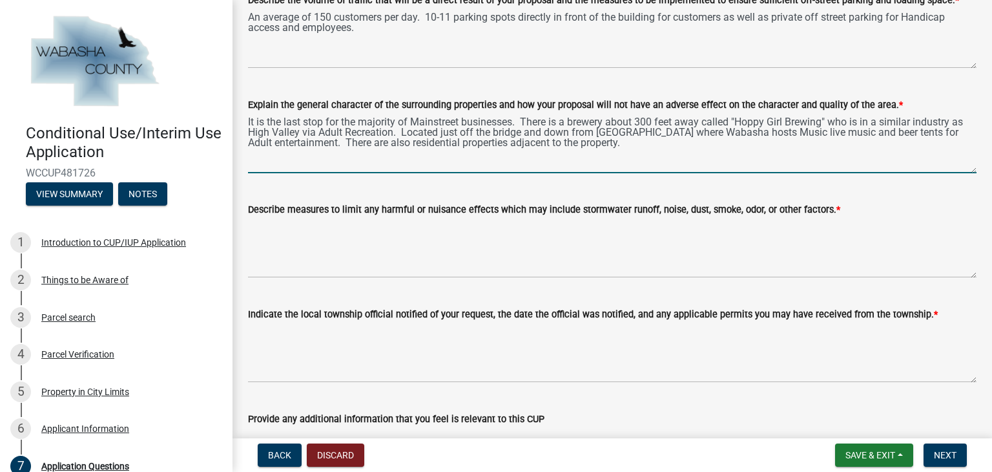
scroll to position [276, 0]
type textarea "It is the last stop for the majority of Mainstreet businesses. There is a brewe…"
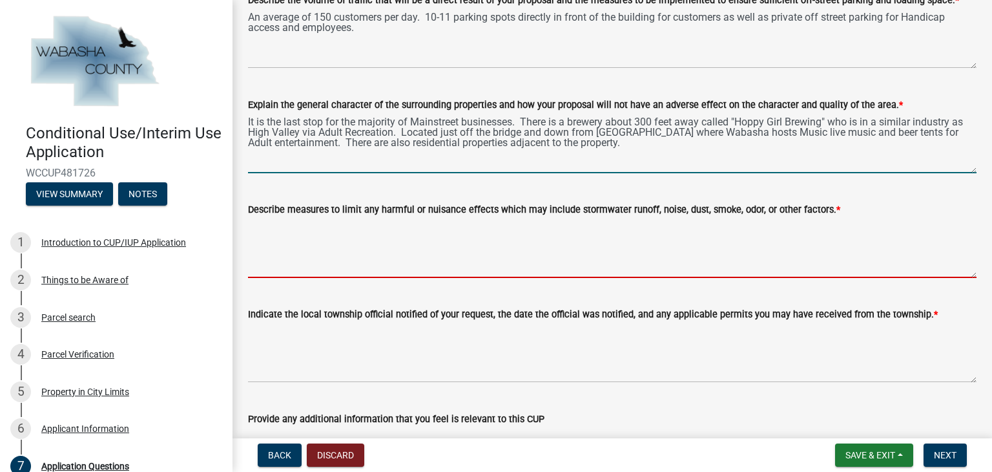
click at [408, 269] on textarea "Describe measures to limit any harmful or nuisance effects which may include st…" at bounding box center [612, 247] width 729 height 61
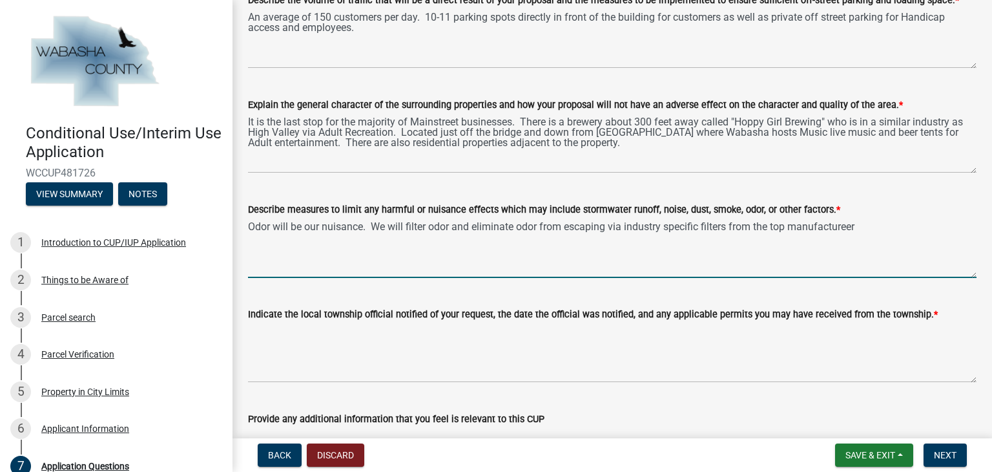
click at [824, 223] on textarea "Odor will be our nuisance. We will filter odor and eliminate odor from escaping…" at bounding box center [612, 247] width 729 height 61
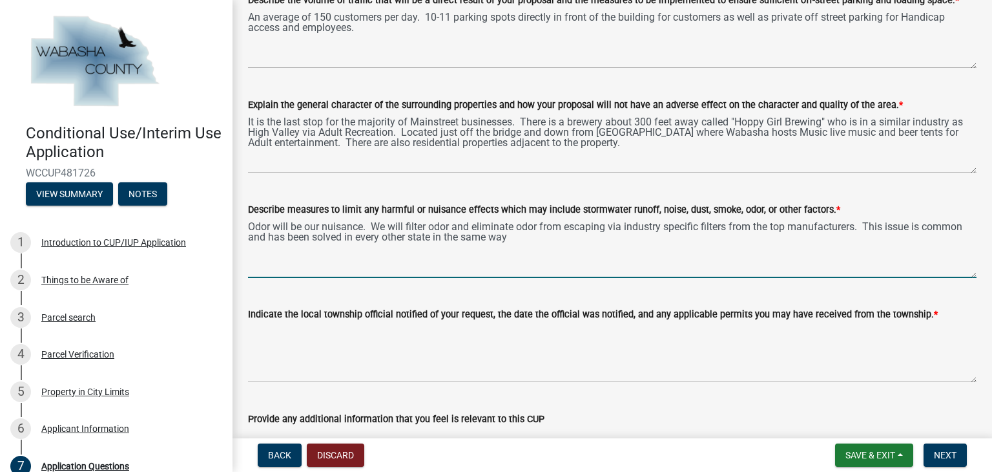
click at [456, 238] on textarea "Odor will be our nuisance. We will filter odor and eliminate odor from escaping…" at bounding box center [612, 247] width 729 height 61
click at [702, 236] on textarea "Odor will be our nuisance. We will filter odor and eliminate odor from escaping…" at bounding box center [612, 247] width 729 height 61
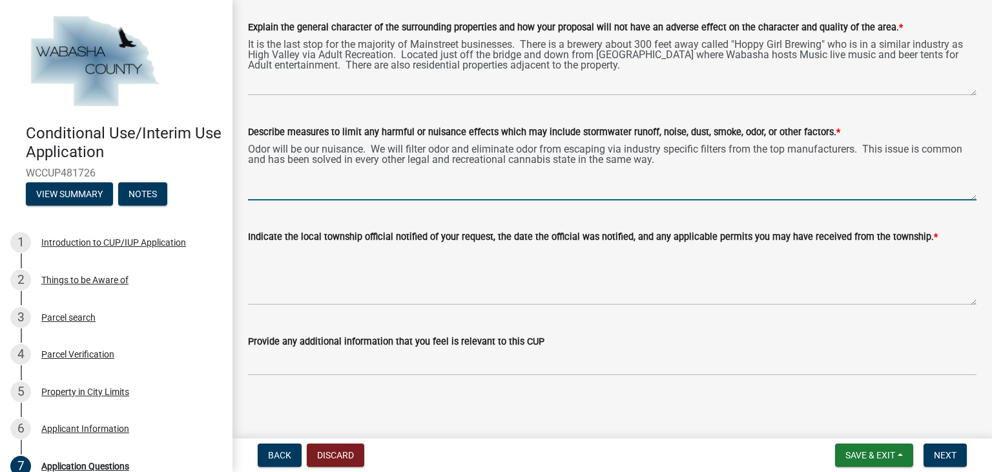
scroll to position [354, 0]
type textarea "Odor will be our nuisance. We will filter odor and eliminate odor from escaping…"
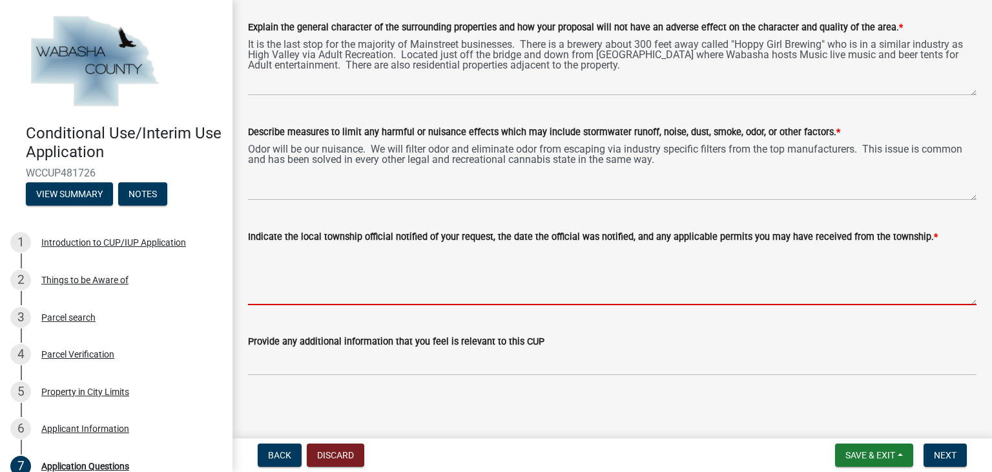
click at [380, 284] on textarea "Indicate the local township official notified of your request, the date the off…" at bounding box center [612, 274] width 729 height 61
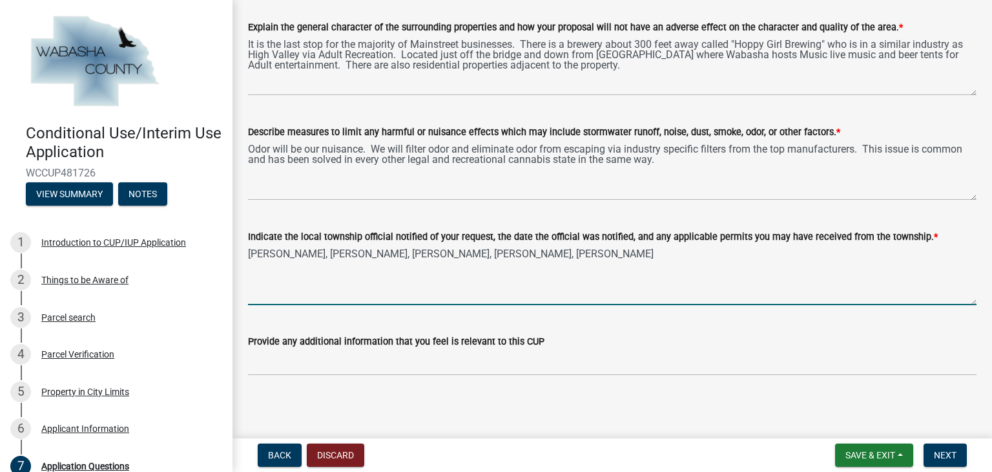
scroll to position [357, 0]
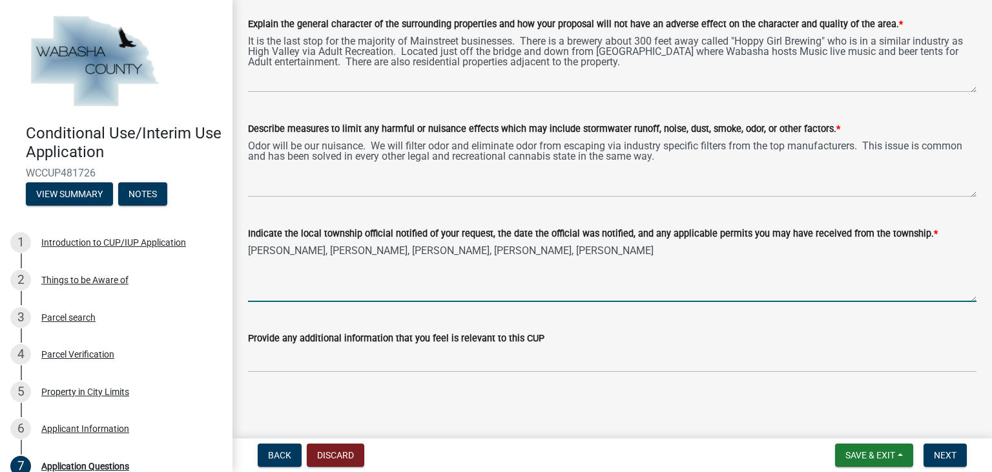
type textarea "[PERSON_NAME], [PERSON_NAME], [PERSON_NAME], [PERSON_NAME], [PERSON_NAME]"
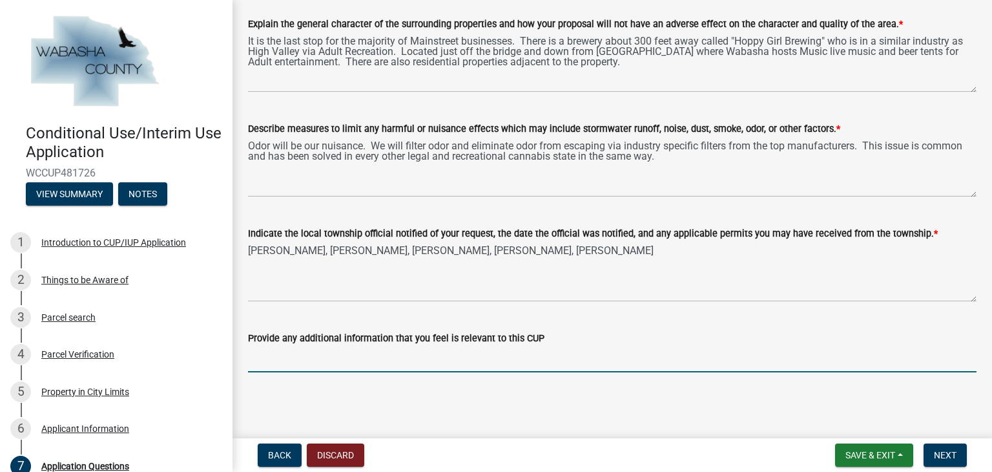
click at [441, 353] on input "Provide any additional information that you feel is relevant to this CUP" at bounding box center [612, 359] width 729 height 26
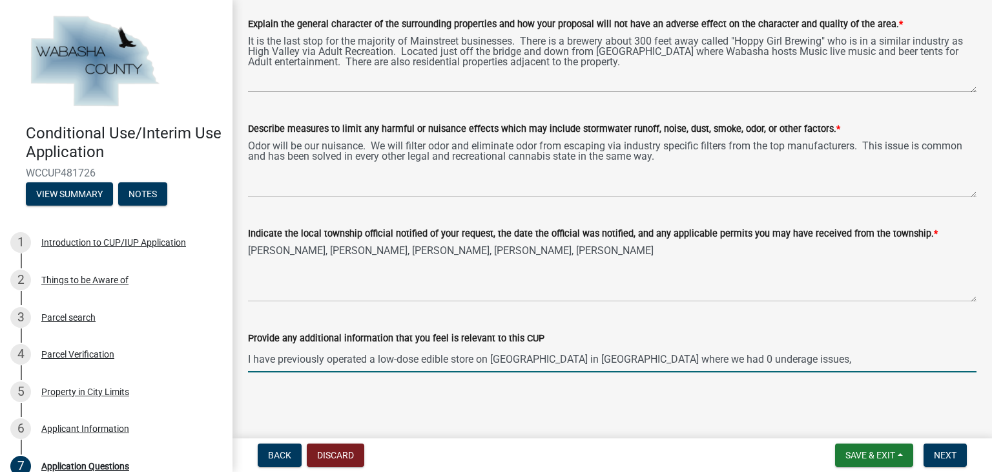
click at [672, 359] on input "I have previously operated a low-dose edible store on [GEOGRAPHIC_DATA] in [GEO…" at bounding box center [612, 359] width 729 height 26
click at [775, 363] on input "I have previously operated a low-dose edible store on [GEOGRAPHIC_DATA] in [GEO…" at bounding box center [612, 359] width 729 height 26
click at [835, 360] on input "I have previously operated a low-dose edible store on [GEOGRAPHIC_DATA] in [GEO…" at bounding box center [612, 359] width 729 height 26
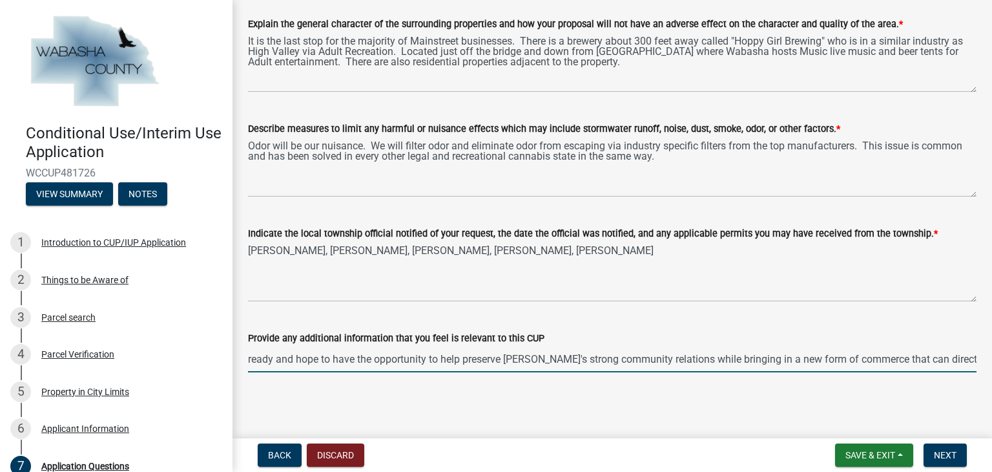
scroll to position [0, 987]
type input "I have previously operated a low-dose edible store on [GEOGRAPHIC_DATA] in [GEO…"
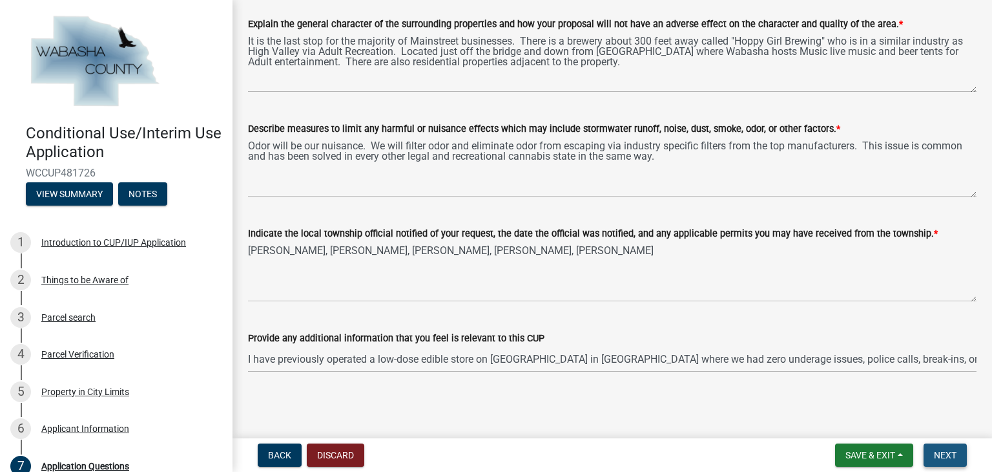
click at [951, 459] on span "Next" at bounding box center [945, 455] width 23 height 10
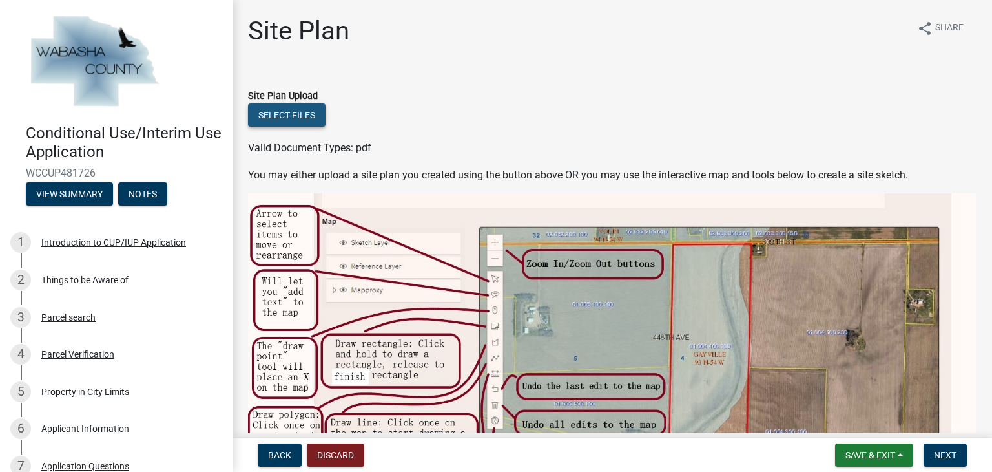
click at [295, 125] on button "Select files" at bounding box center [287, 114] width 78 height 23
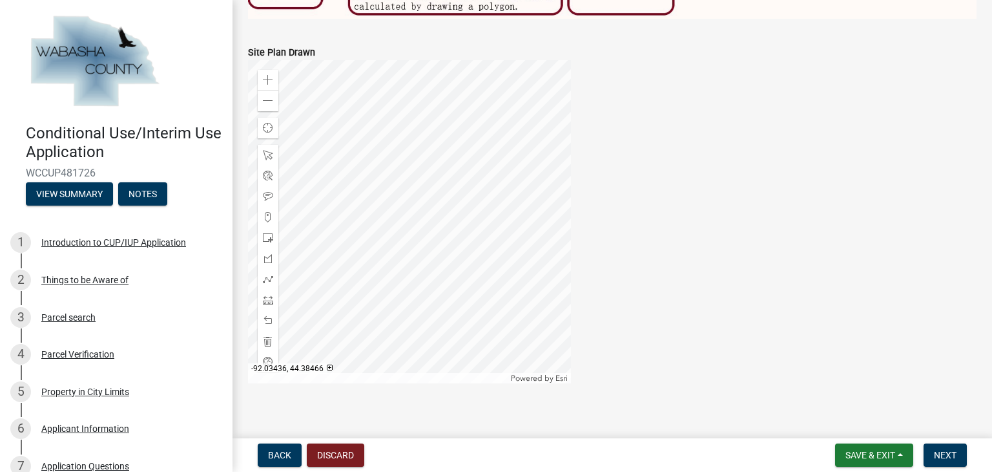
scroll to position [579, 0]
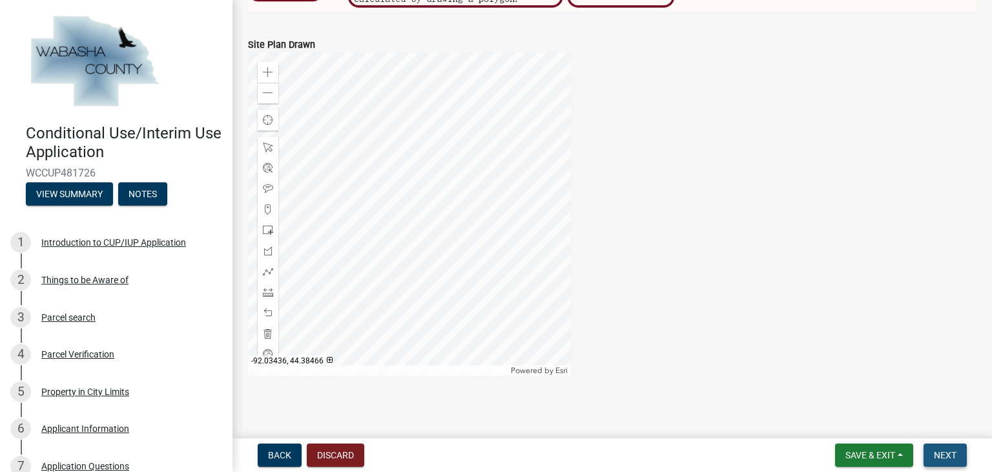
click at [943, 453] on span "Next" at bounding box center [945, 455] width 23 height 10
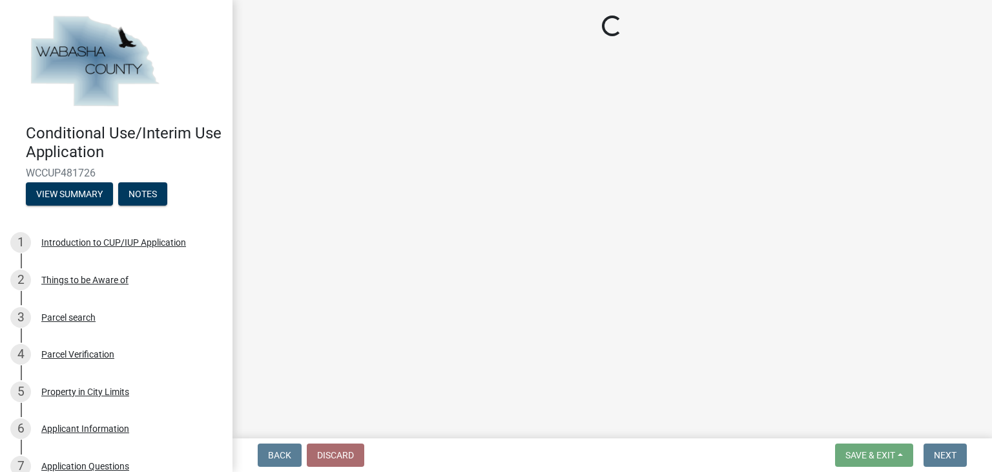
scroll to position [0, 0]
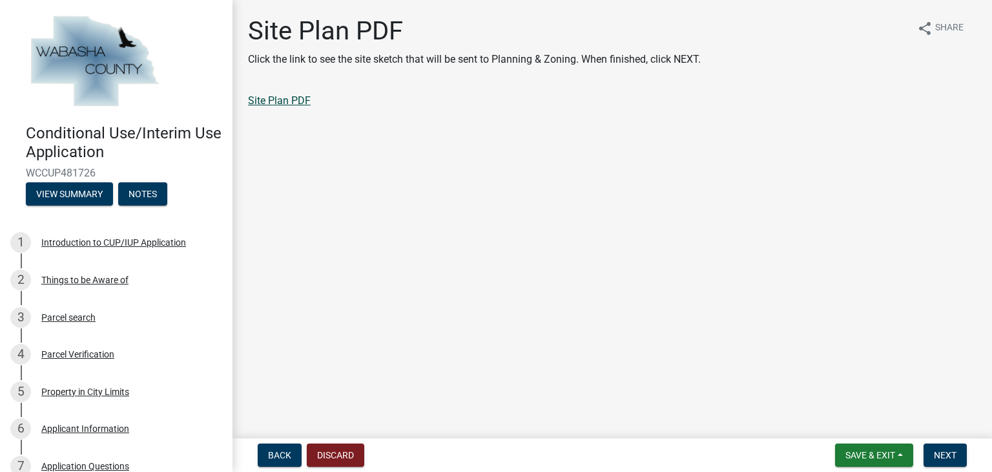
click at [293, 101] on link "Site Plan PDF" at bounding box center [279, 100] width 63 height 12
click at [281, 448] on button "Back" at bounding box center [280, 454] width 44 height 23
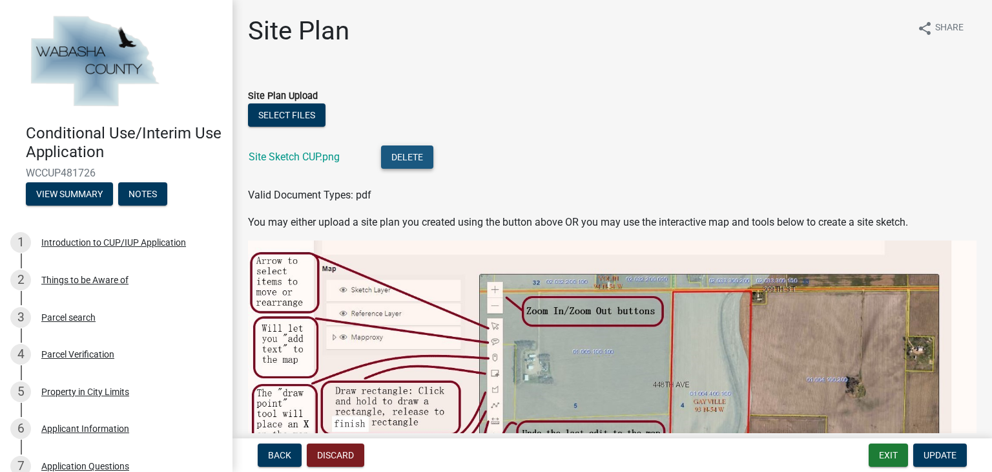
click at [426, 163] on button "Delete" at bounding box center [407, 156] width 52 height 23
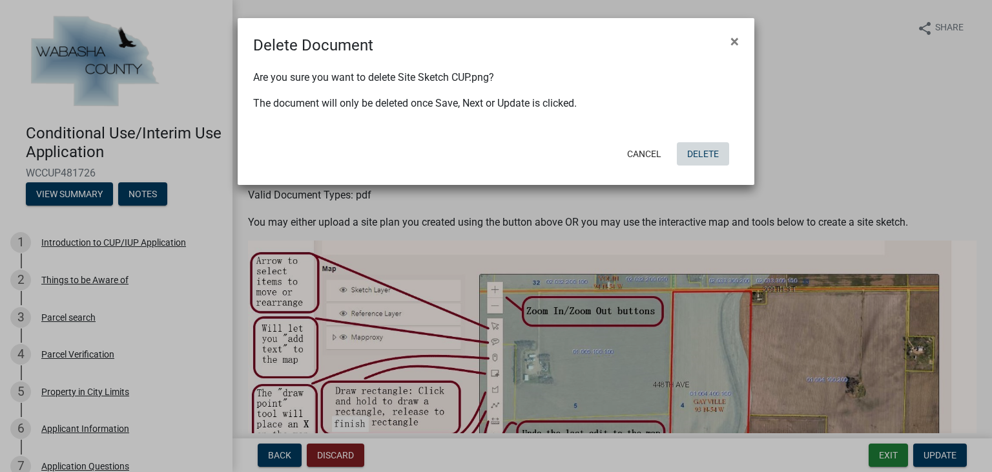
click at [698, 148] on button "Delete" at bounding box center [703, 153] width 52 height 23
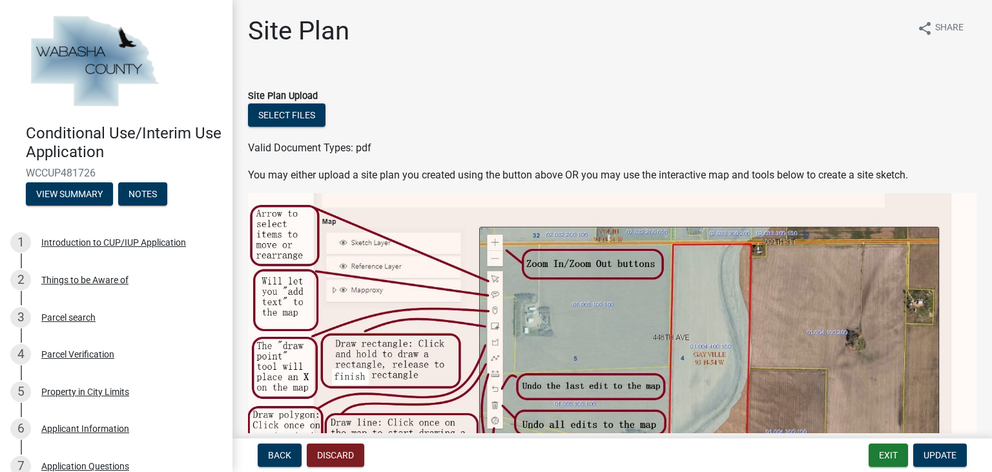
click at [728, 42] on div "Site Plan share Share" at bounding box center [612, 36] width 729 height 41
click at [300, 121] on button "Select files" at bounding box center [287, 114] width 78 height 23
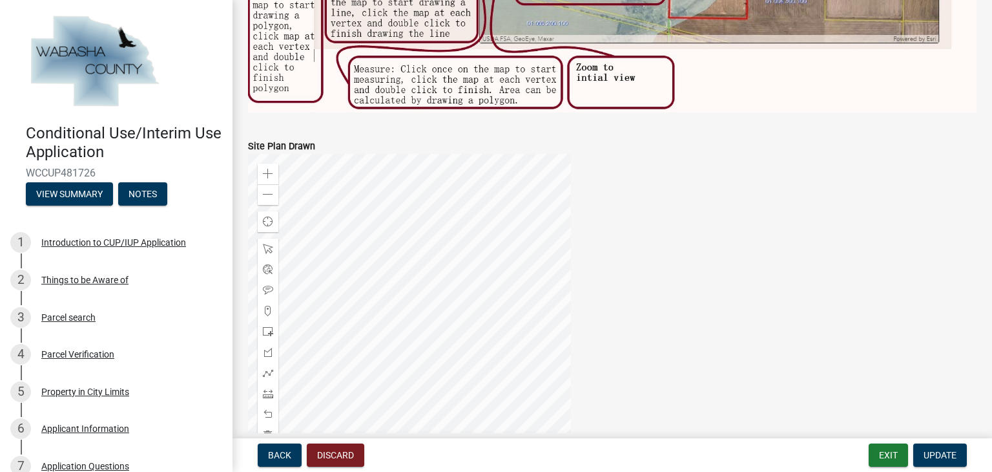
scroll to position [478, 0]
click at [930, 455] on span "Update" at bounding box center [940, 455] width 33 height 10
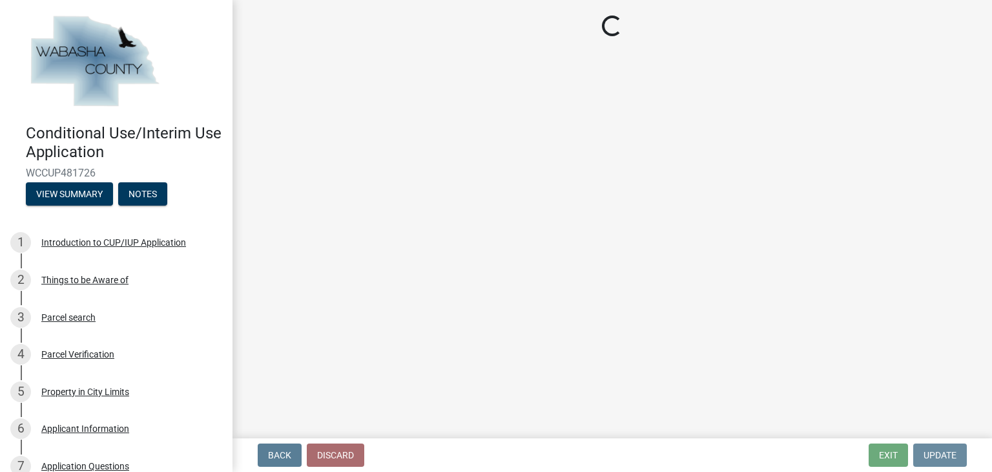
scroll to position [0, 0]
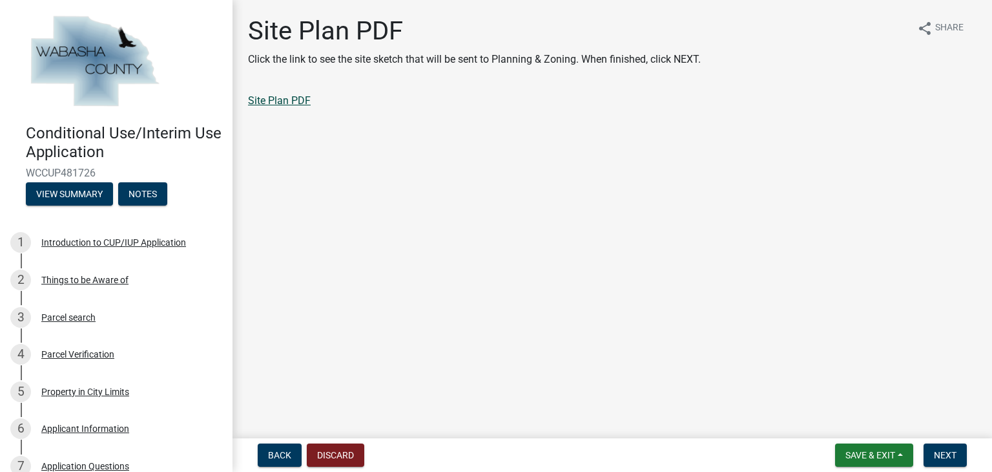
click at [307, 99] on link "Site Plan PDF" at bounding box center [279, 100] width 63 height 12
click at [286, 456] on span "Back" at bounding box center [279, 455] width 23 height 10
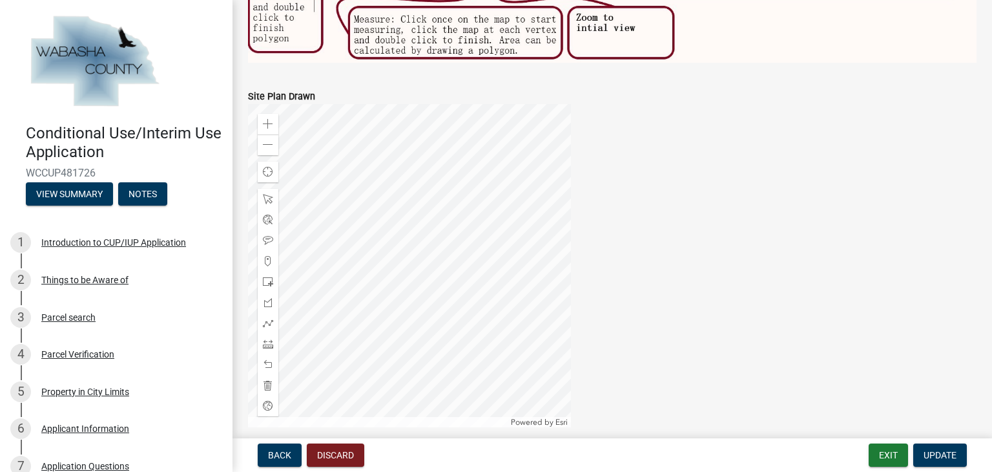
scroll to position [528, 0]
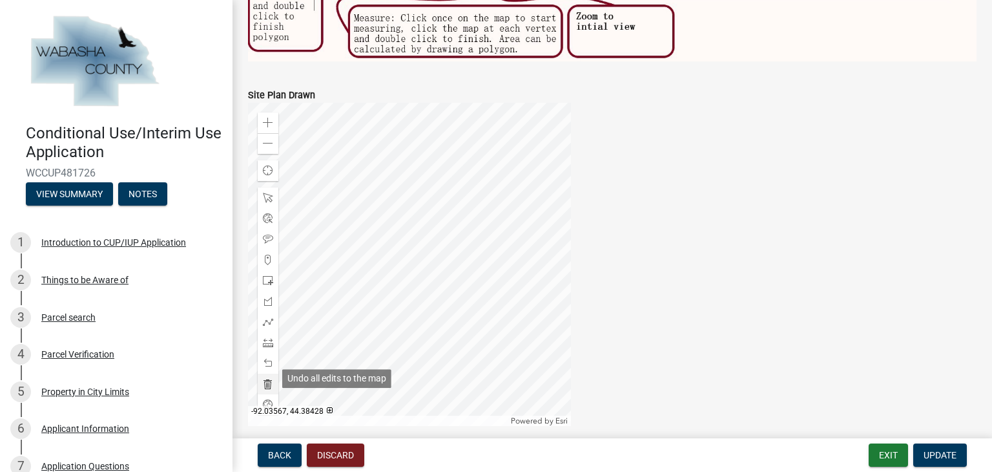
click at [265, 380] on span at bounding box center [268, 384] width 10 height 10
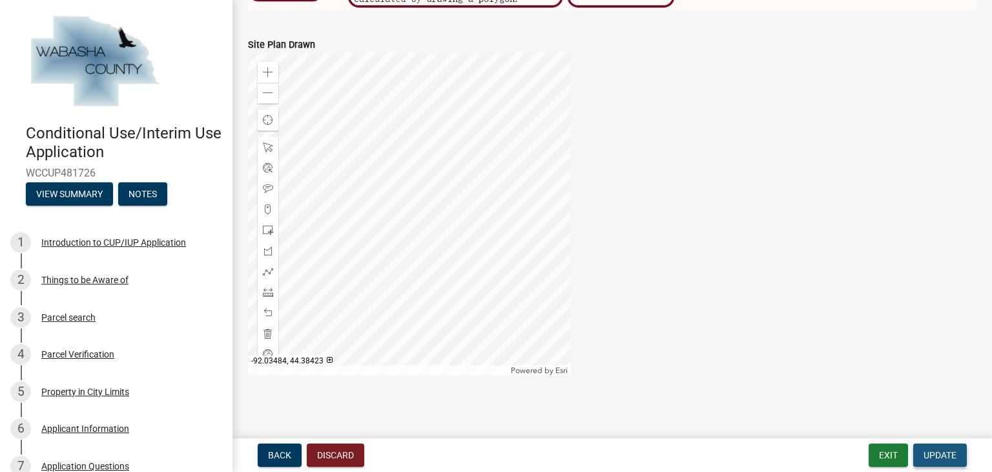
click at [951, 455] on span "Update" at bounding box center [940, 455] width 33 height 10
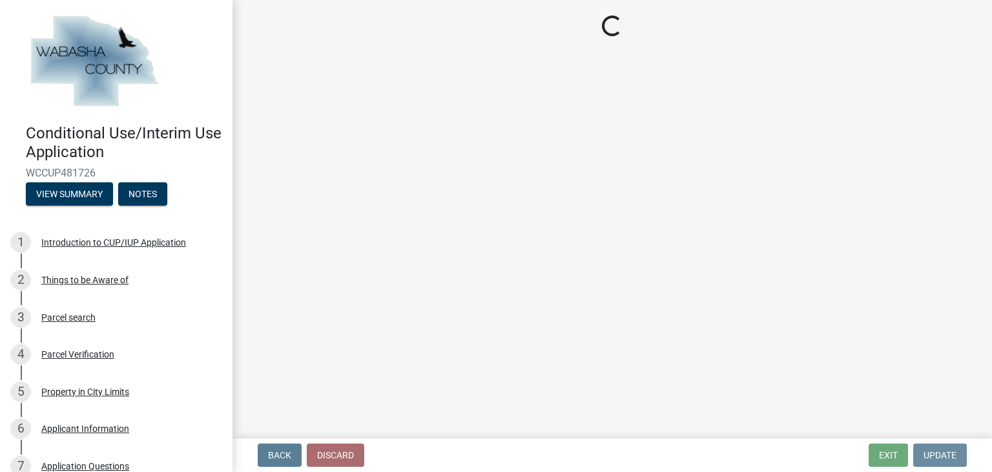
scroll to position [0, 0]
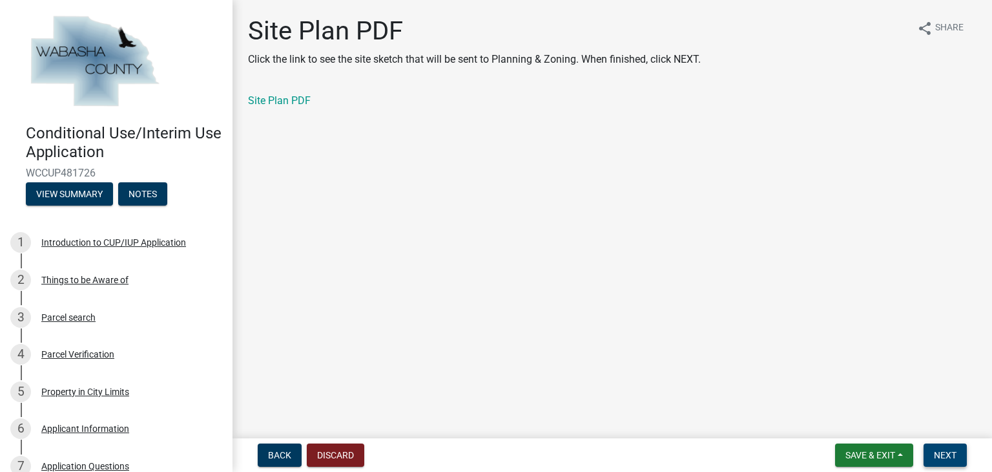
click at [951, 455] on span "Next" at bounding box center [945, 455] width 23 height 10
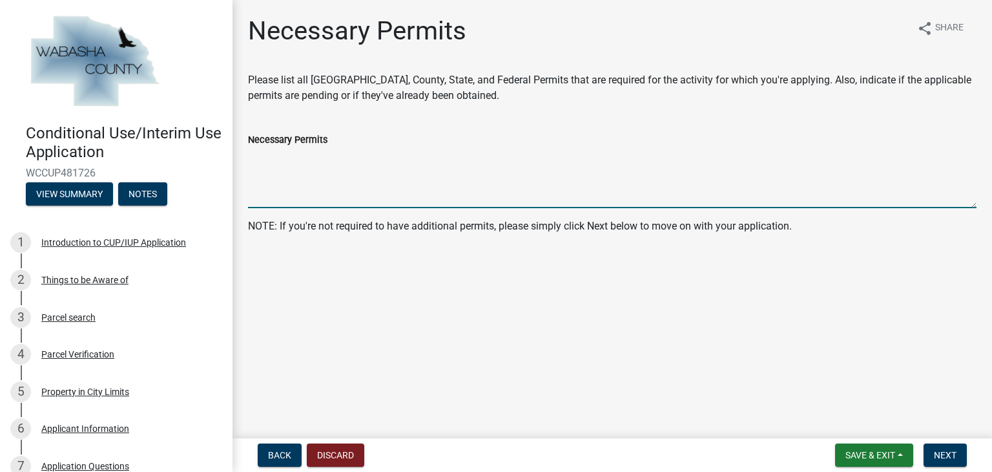
click at [610, 179] on textarea "Necessary Permits" at bounding box center [612, 177] width 729 height 61
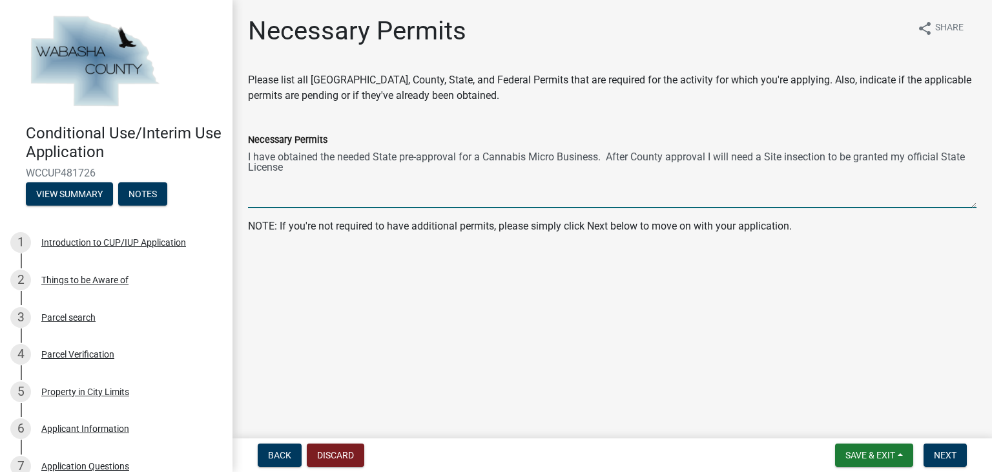
click at [801, 152] on textarea "I have obtained the needed State pre-approval for a Cannabis Micro Business. Af…" at bounding box center [612, 177] width 729 height 61
click at [702, 169] on textarea "I have obtained the needed State pre-approval for a Cannabis Micro Business. Af…" at bounding box center [612, 177] width 729 height 61
type textarea "I have obtained the needed State pre-approval for a Cannabis Micro Business. Af…"
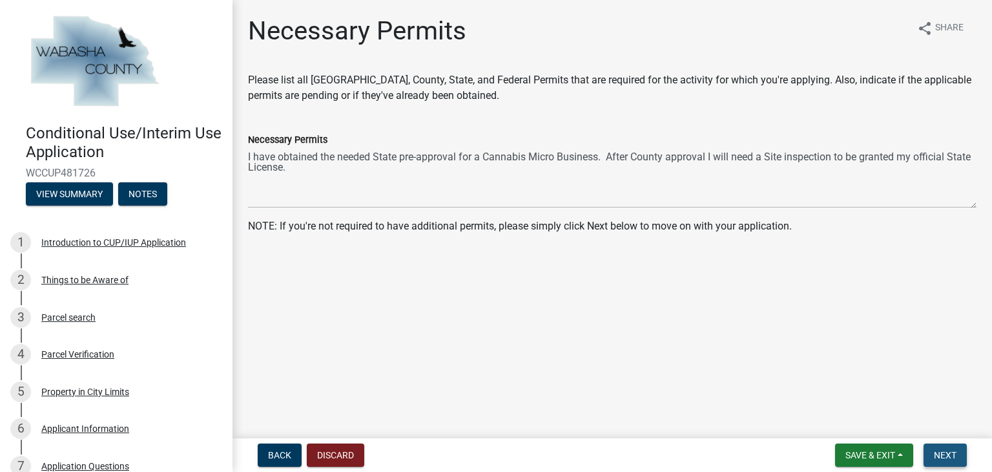
click at [951, 457] on span "Next" at bounding box center [945, 455] width 23 height 10
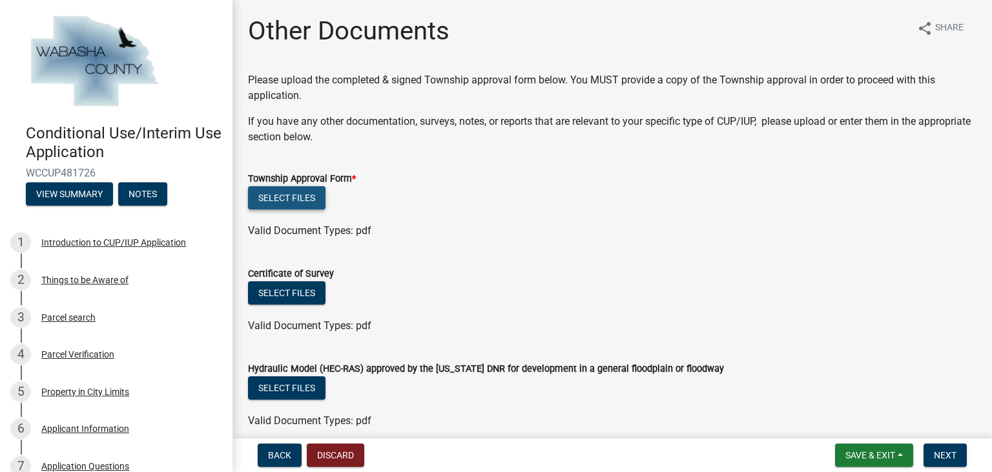
click at [295, 201] on button "Select files" at bounding box center [287, 197] width 78 height 23
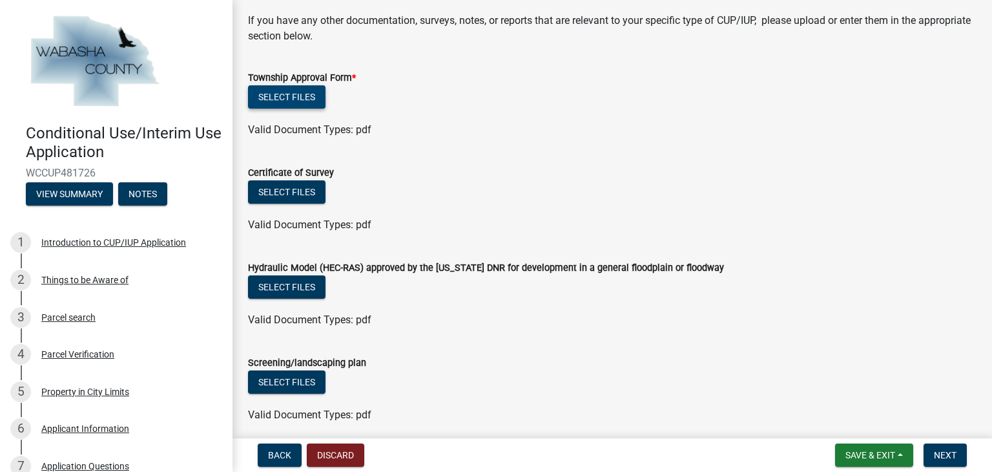
scroll to position [99, 0]
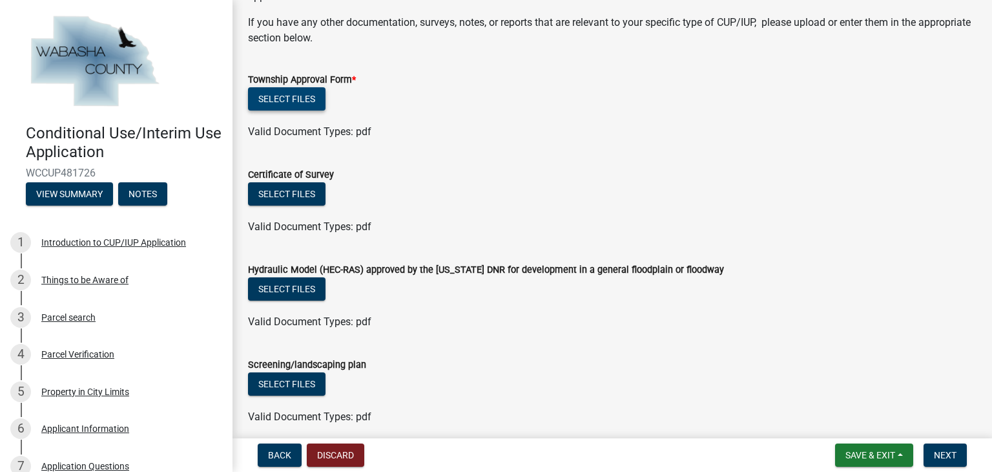
click at [296, 96] on button "Select files" at bounding box center [287, 98] width 78 height 23
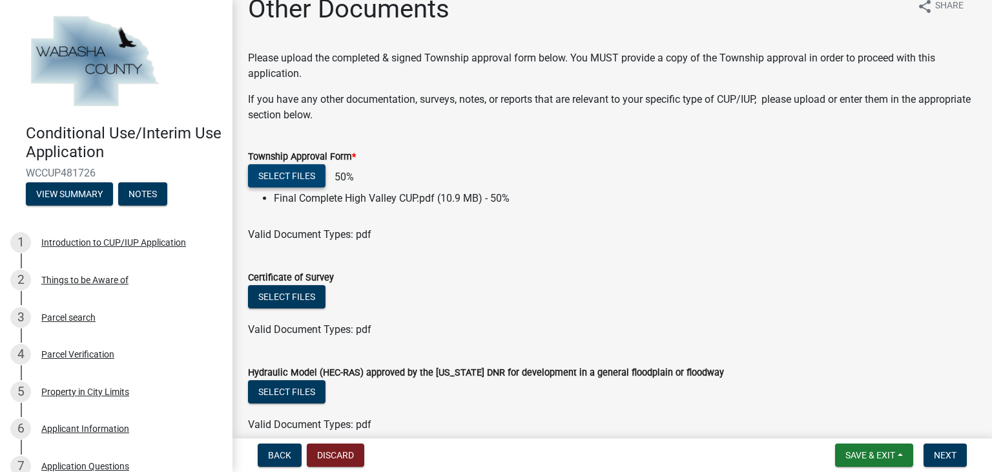
scroll to position [18, 0]
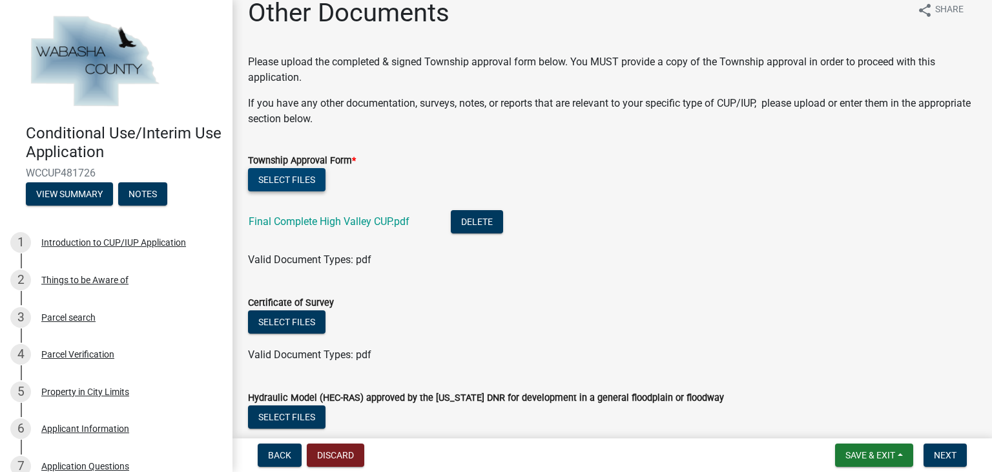
click at [288, 183] on button "Select files" at bounding box center [287, 179] width 78 height 23
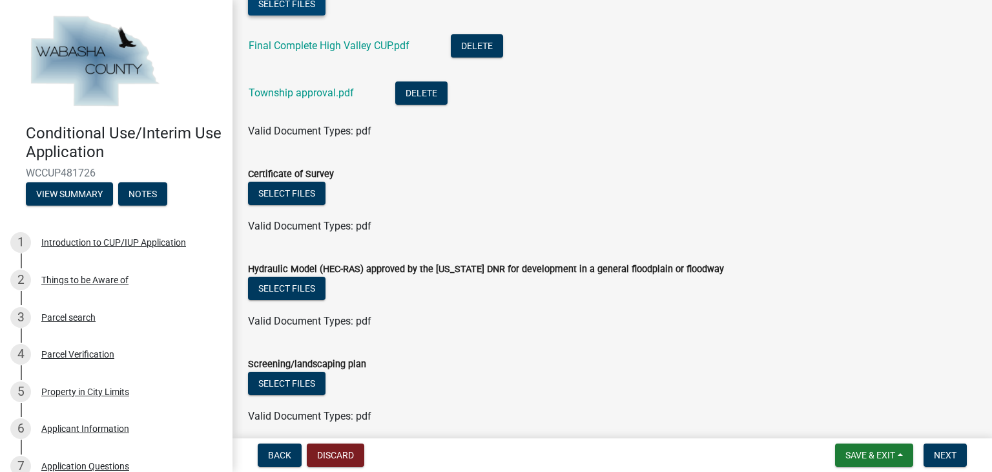
scroll to position [194, 0]
click at [280, 186] on button "Select files" at bounding box center [287, 193] width 78 height 23
click at [301, 197] on button "Select files" at bounding box center [287, 193] width 78 height 23
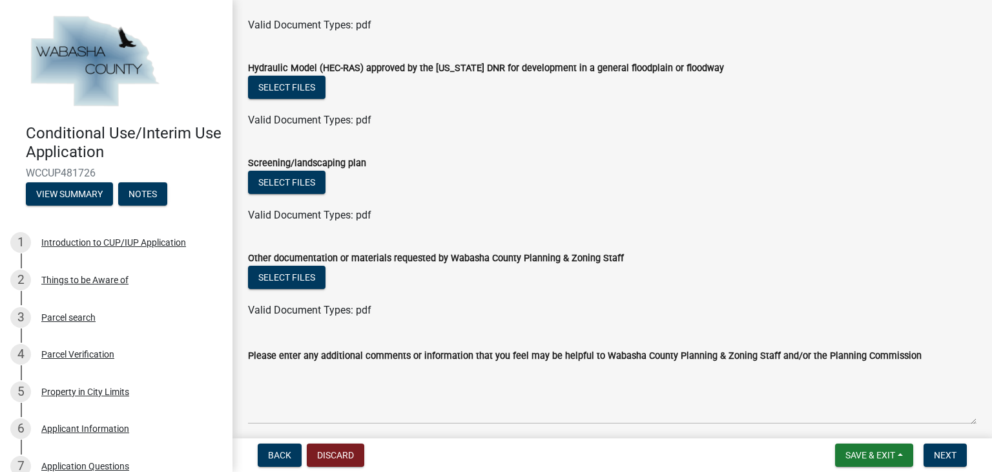
scroll to position [422, 0]
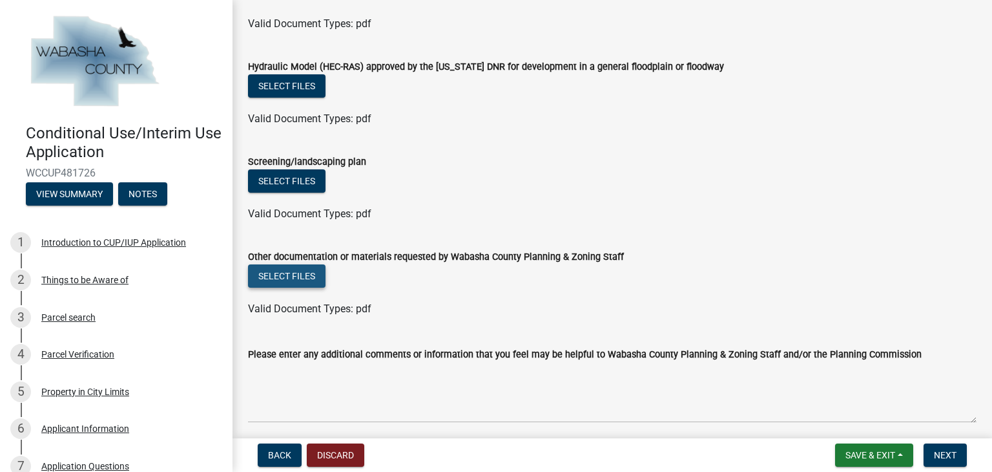
click at [300, 277] on button "Select files" at bounding box center [287, 275] width 78 height 23
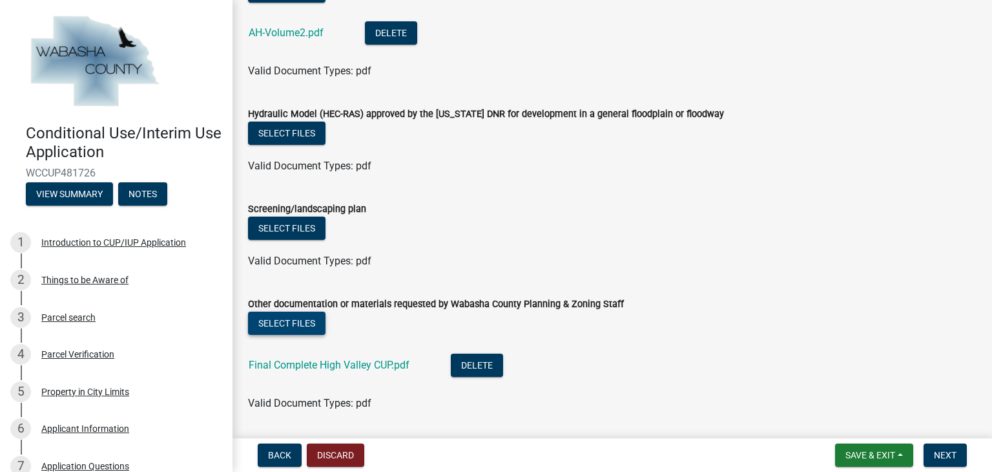
scroll to position [541, 0]
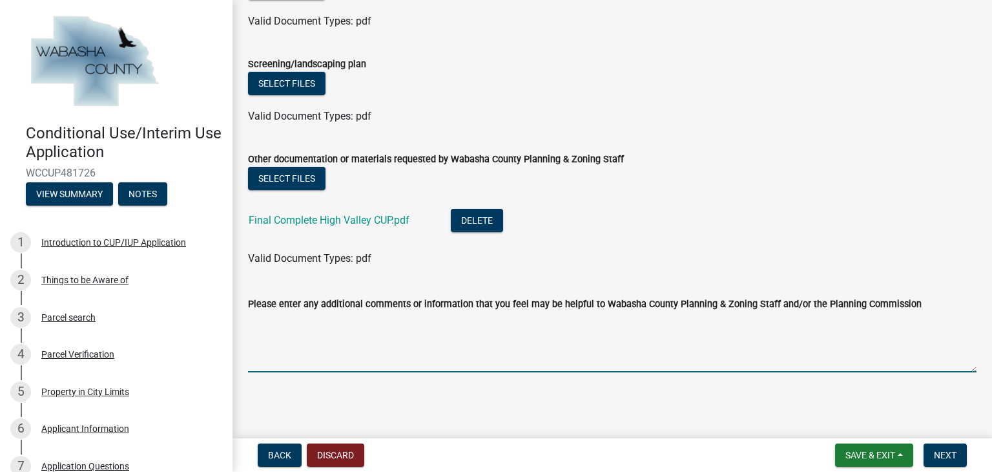
click at [608, 324] on textarea "Please enter any additional comments or information that you feel may be helpfu…" at bounding box center [612, 341] width 729 height 61
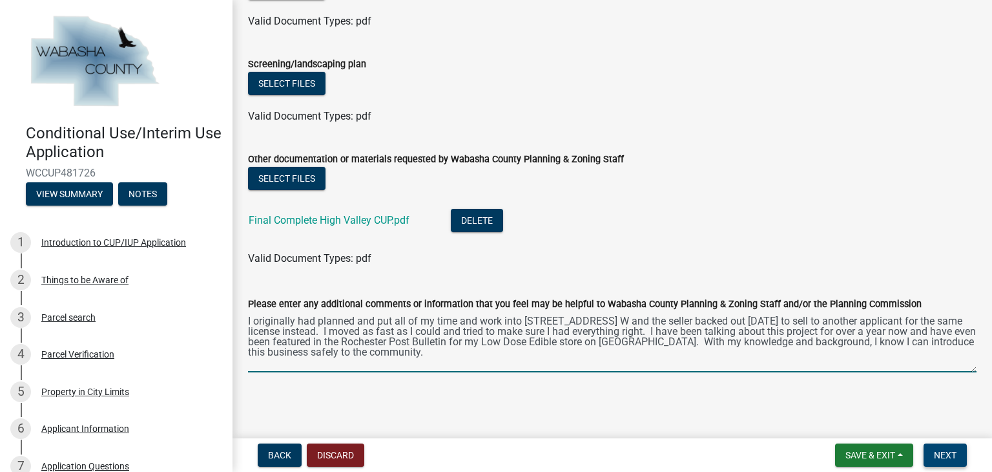
type textarea "I originally had planned and put all of my time and work into [STREET_ADDRESS] …"
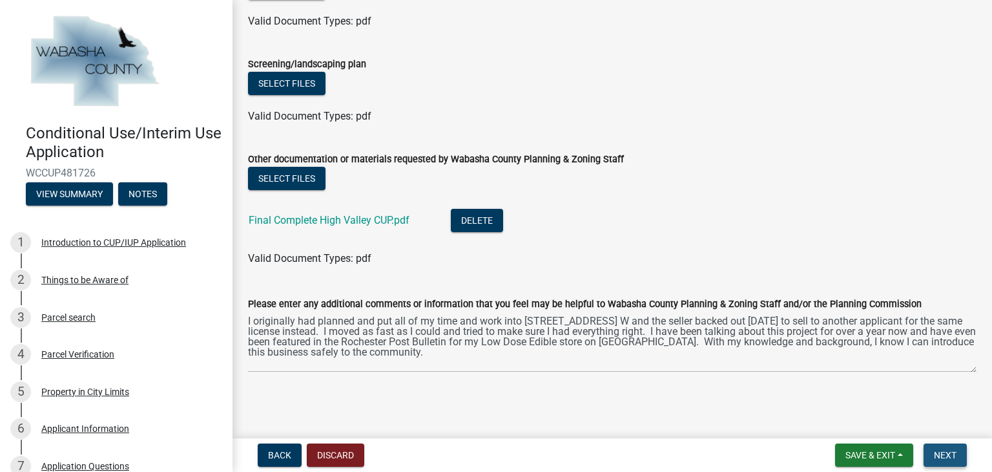
click at [933, 450] on button "Next" at bounding box center [945, 454] width 43 height 23
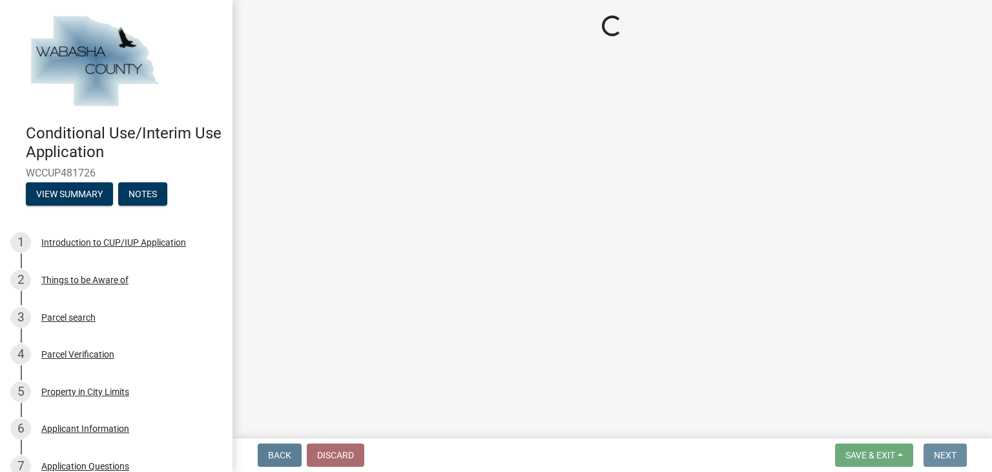
scroll to position [0, 0]
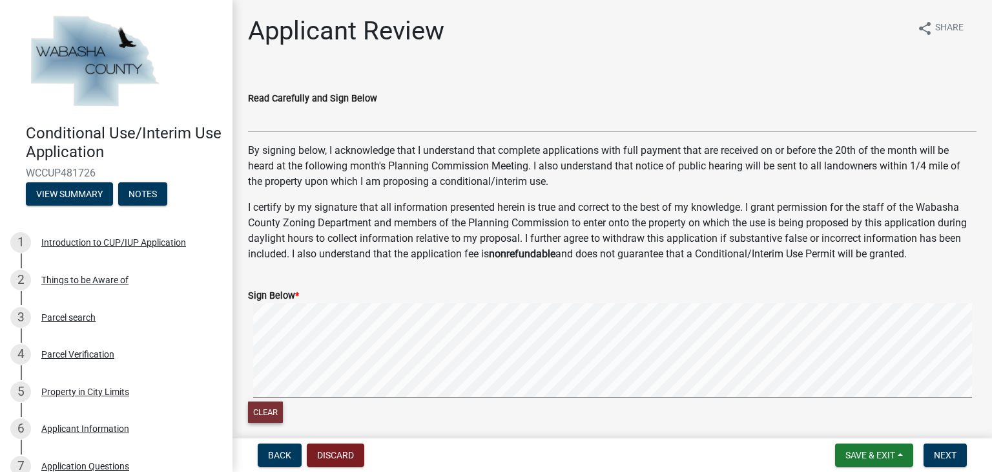
click at [253, 412] on button "Clear" at bounding box center [265, 411] width 35 height 21
click at [360, 397] on signature-pad at bounding box center [612, 352] width 729 height 98
click at [266, 413] on button "Clear" at bounding box center [265, 411] width 35 height 21
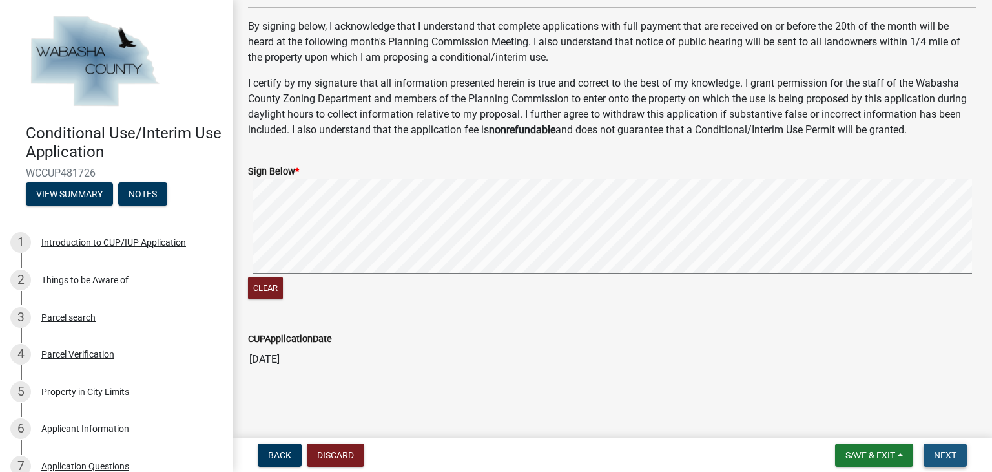
click at [933, 450] on button "Next" at bounding box center [945, 454] width 43 height 23
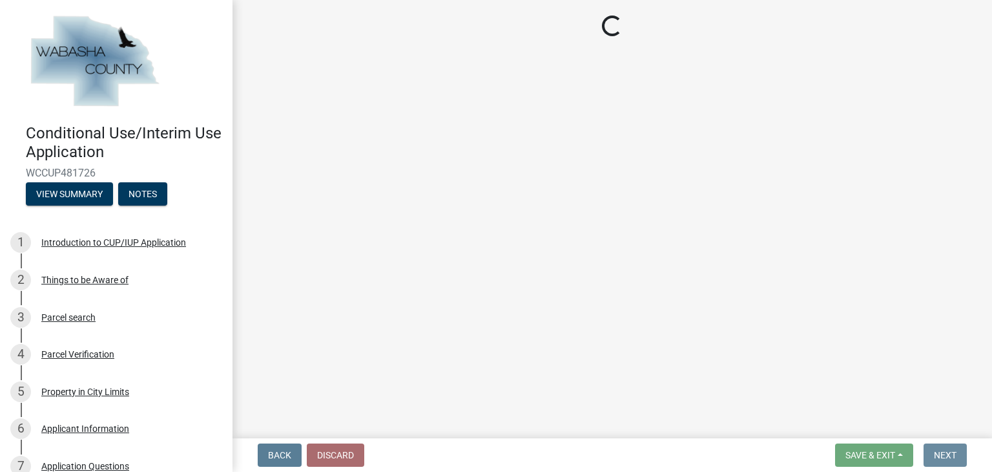
scroll to position [0, 0]
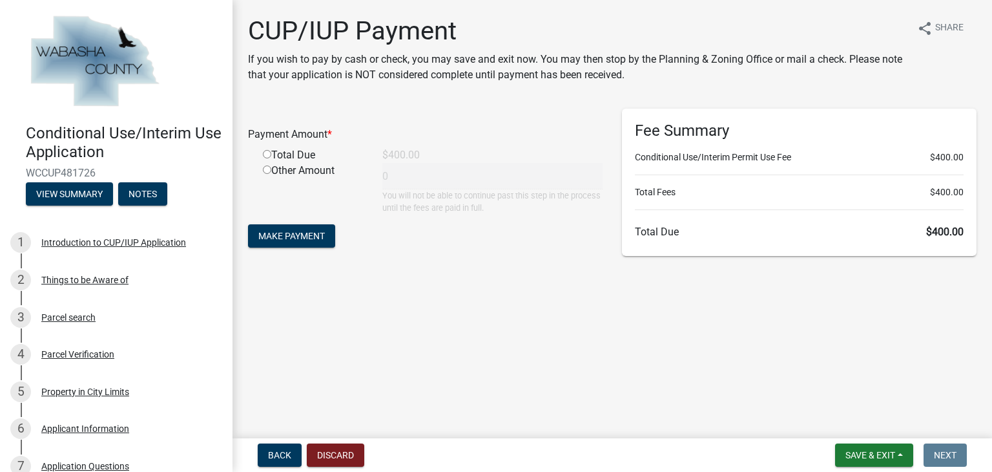
click at [268, 151] on input "radio" at bounding box center [267, 154] width 8 height 8
radio input "true"
type input "400"
click at [282, 233] on span "Make Payment" at bounding box center [291, 236] width 67 height 10
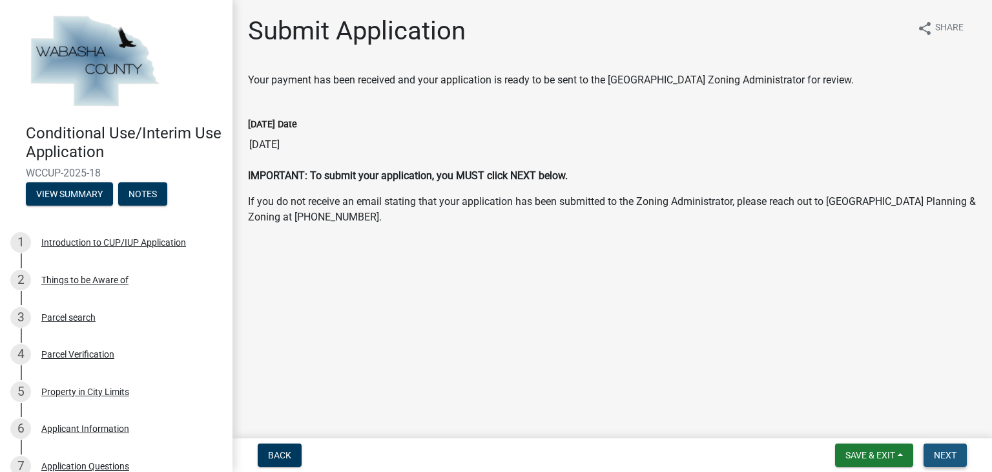
click at [948, 451] on span "Next" at bounding box center [945, 455] width 23 height 10
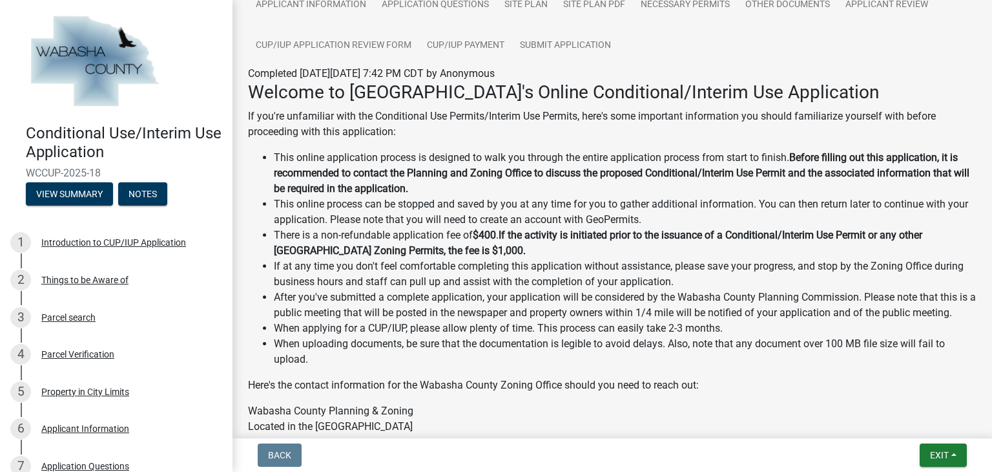
scroll to position [161, 0]
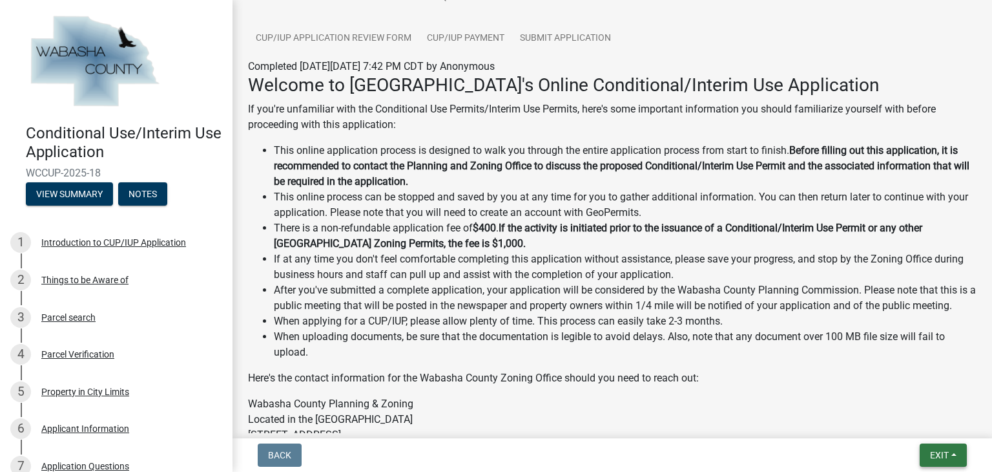
click at [935, 457] on span "Exit" at bounding box center [939, 455] width 19 height 10
click at [909, 424] on button "Save & Exit" at bounding box center [915, 421] width 103 height 31
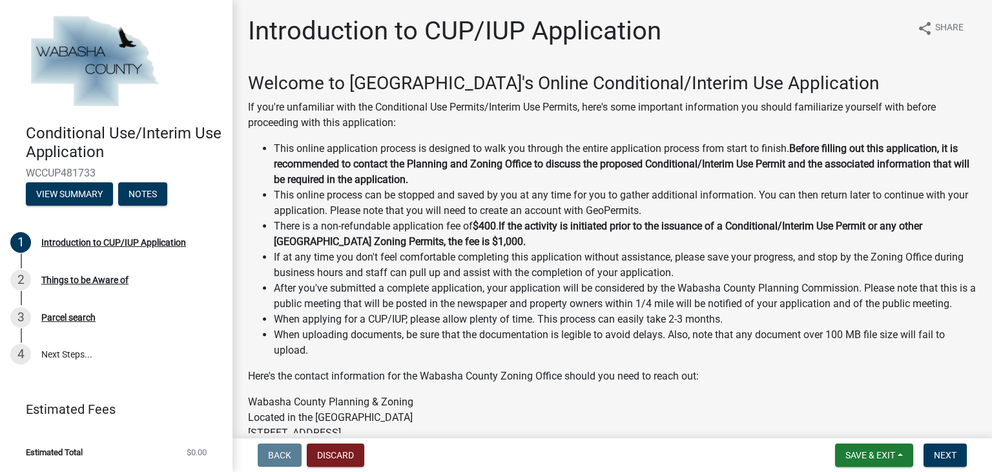
scroll to position [198, 0]
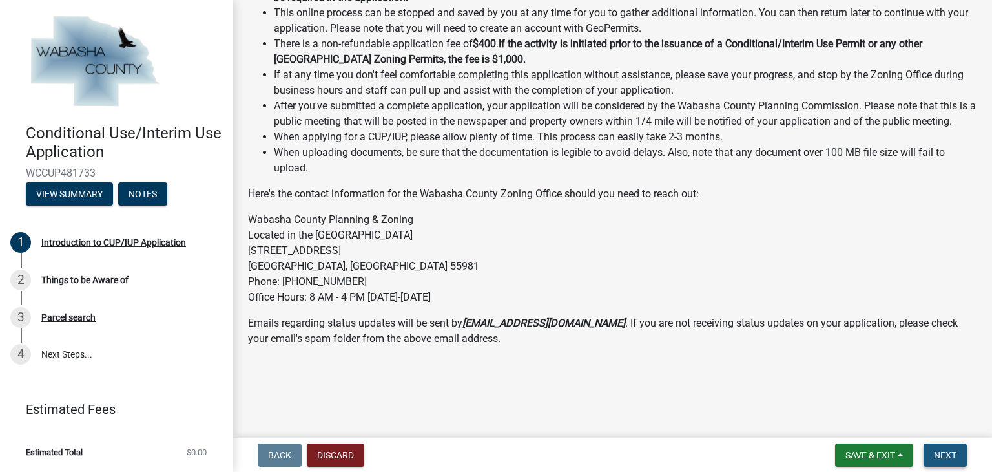
click at [941, 455] on span "Next" at bounding box center [945, 455] width 23 height 10
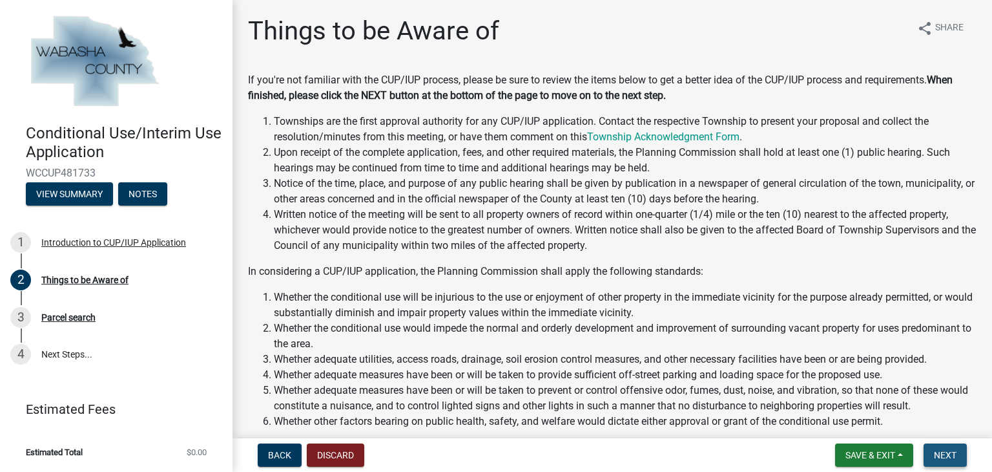
click at [941, 455] on span "Next" at bounding box center [945, 455] width 23 height 10
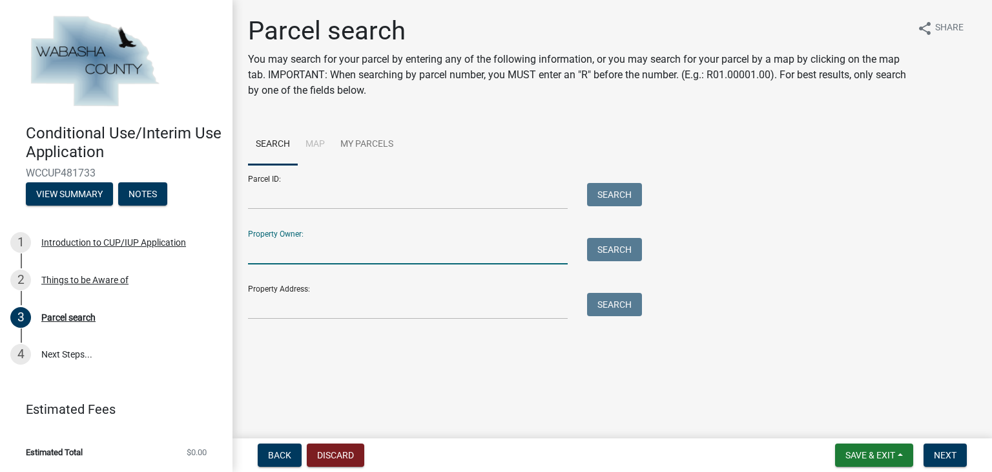
click at [430, 255] on input "Property Owner:" at bounding box center [408, 251] width 320 height 26
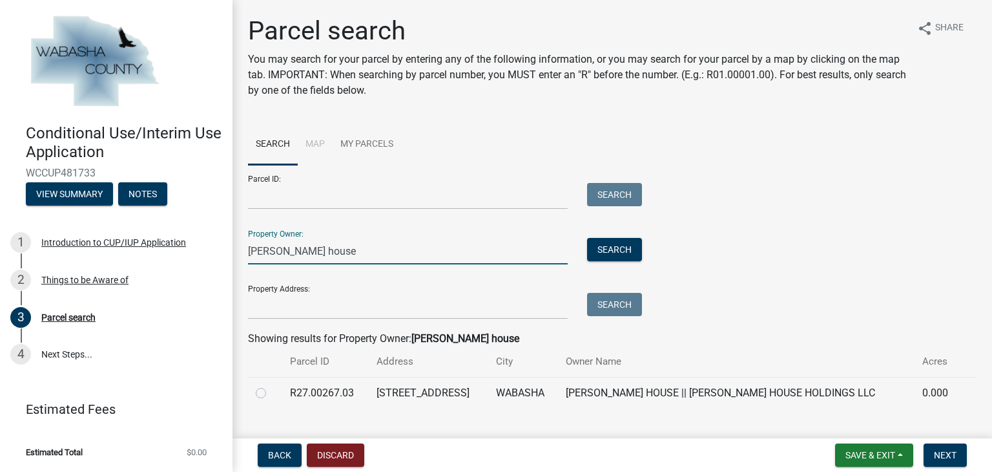
type input "[PERSON_NAME] house"
click at [255, 390] on td at bounding box center [265, 393] width 34 height 32
click at [271, 385] on label at bounding box center [271, 385] width 0 height 0
click at [271, 393] on input "radio" at bounding box center [275, 389] width 8 height 8
radio input "true"
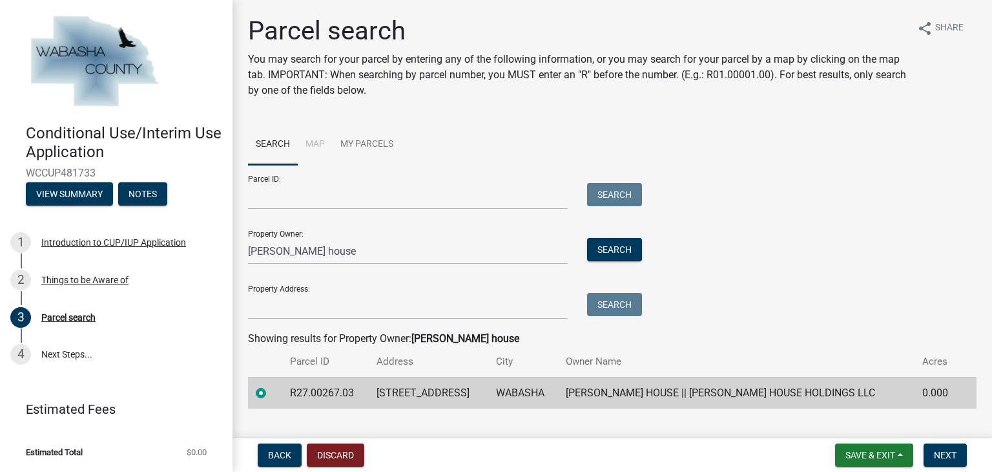
scroll to position [26, 0]
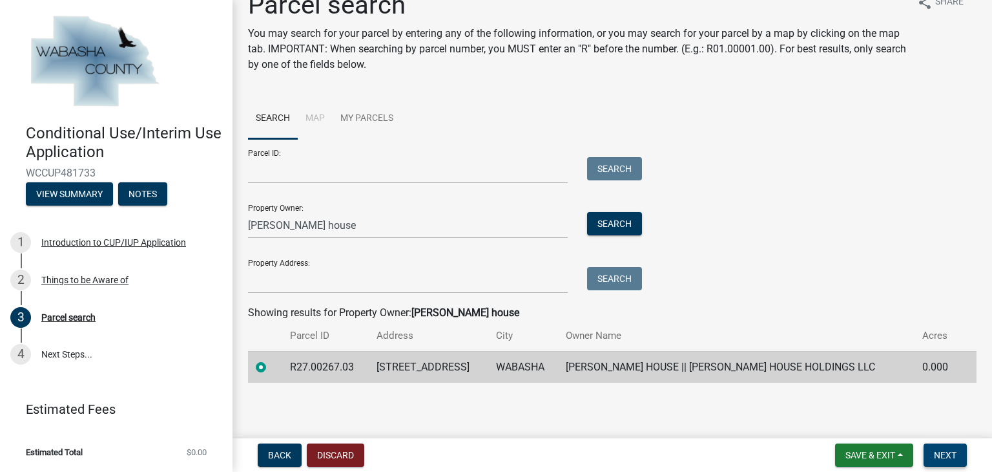
click at [953, 446] on button "Next" at bounding box center [945, 454] width 43 height 23
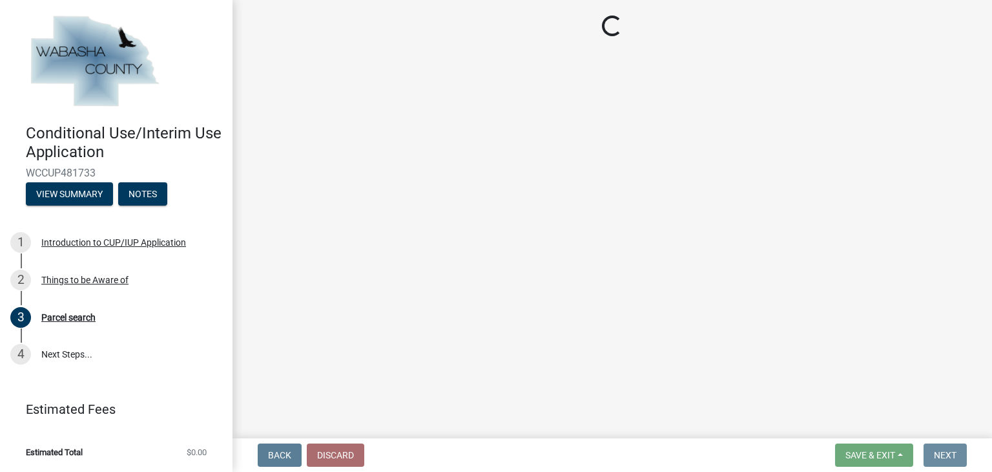
scroll to position [0, 0]
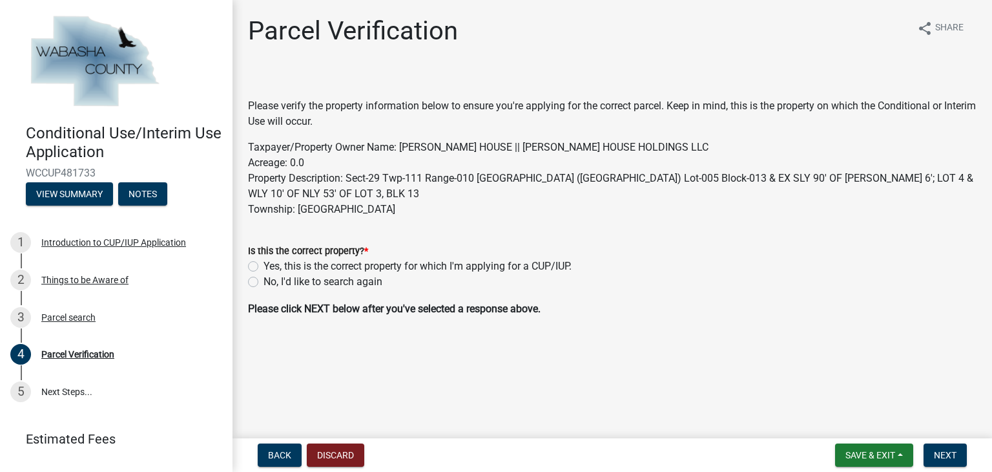
click at [264, 264] on label "Yes, this is the correct property for which I'm applying for a CUP/IUP." at bounding box center [418, 266] width 308 height 16
click at [264, 264] on input "Yes, this is the correct property for which I'm applying for a CUP/IUP." at bounding box center [268, 262] width 8 height 8
radio input "true"
click at [954, 455] on span "Next" at bounding box center [945, 455] width 23 height 10
